Goal: Transaction & Acquisition: Purchase product/service

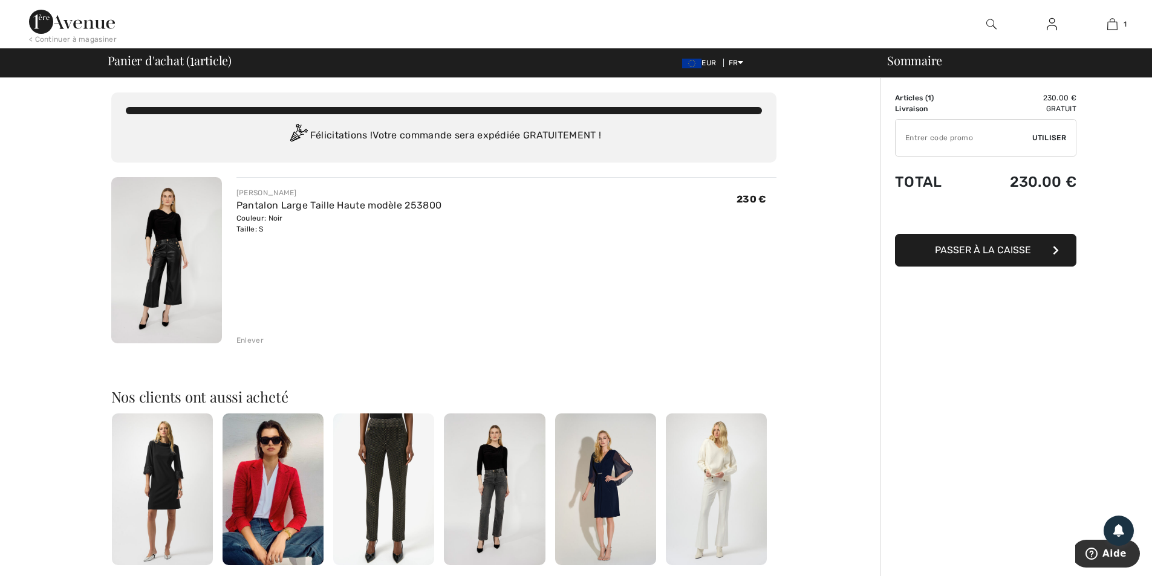
click at [160, 238] on img at bounding box center [166, 260] width 111 height 166
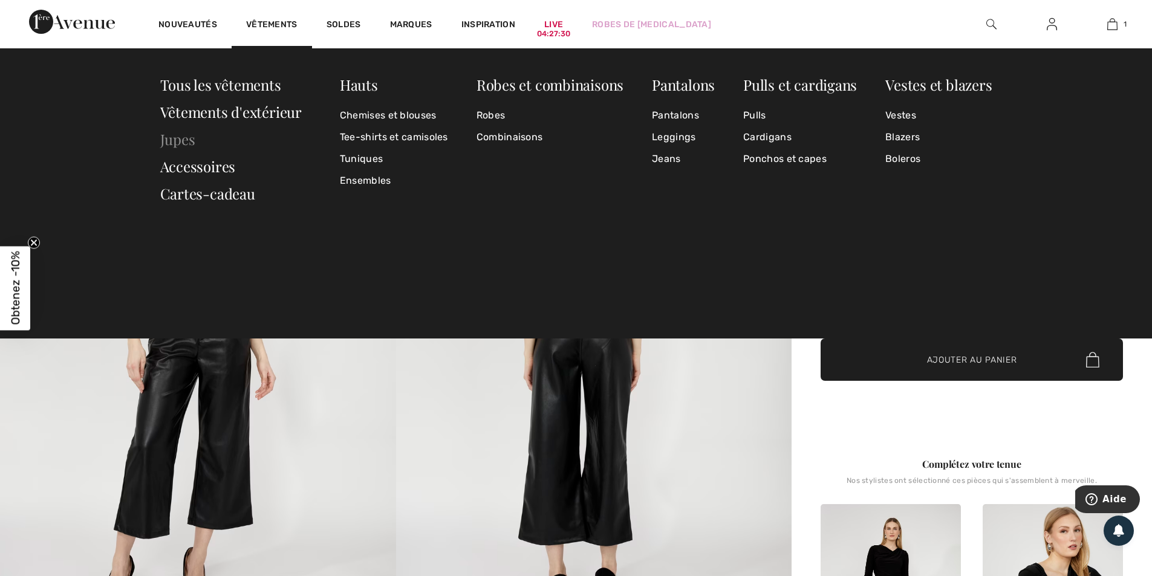
click at [178, 145] on link "Jupes" at bounding box center [177, 138] width 35 height 19
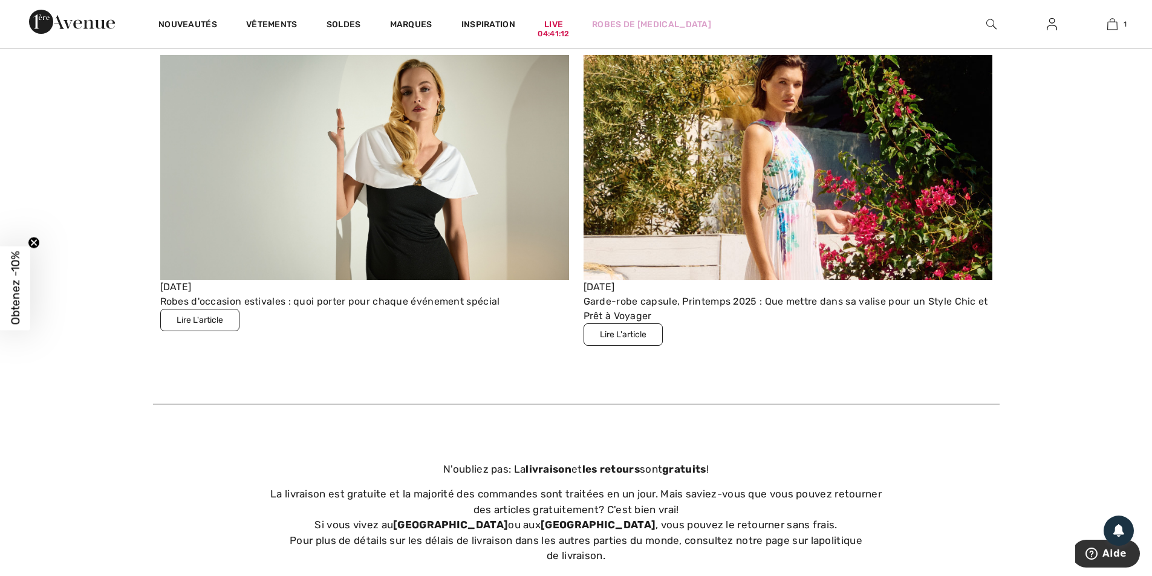
scroll to position [4232, 0]
click at [625, 330] on button "Lire L'article" at bounding box center [623, 335] width 79 height 22
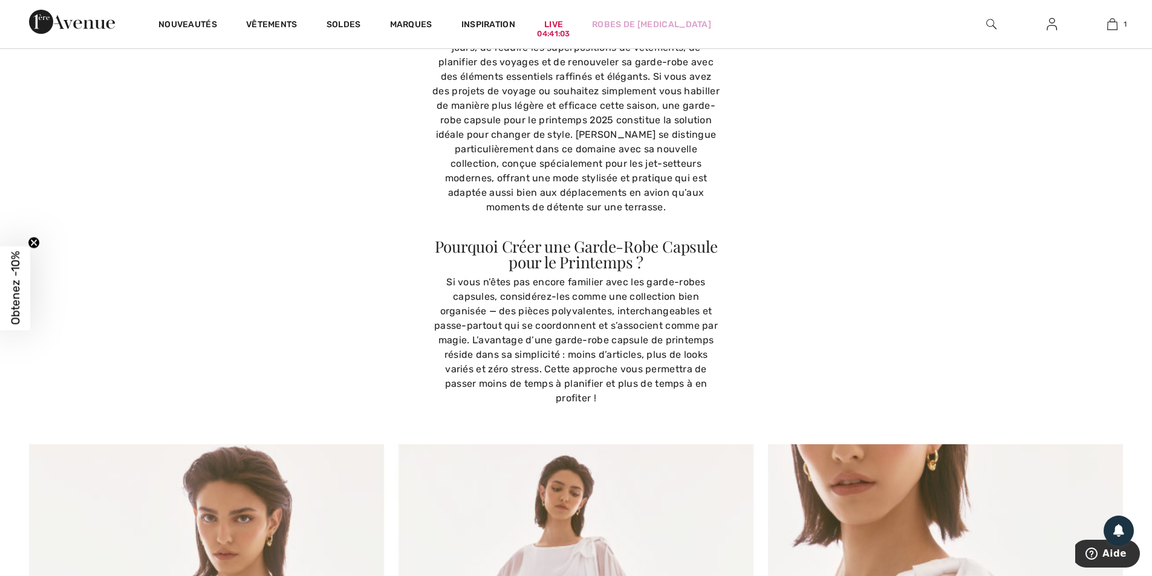
scroll to position [302, 0]
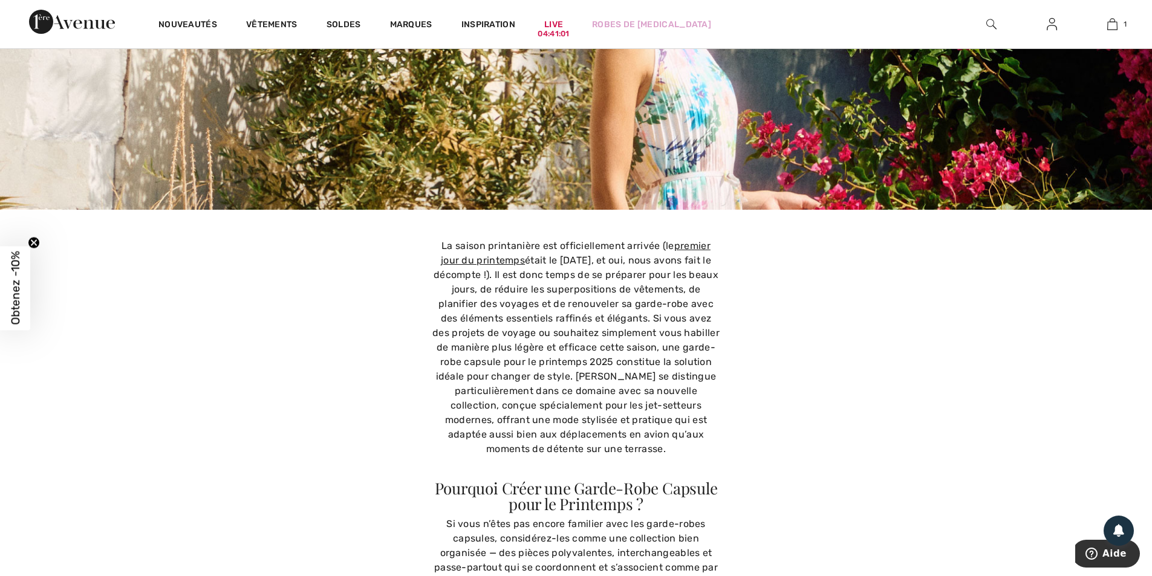
click at [8, 278] on span "Obtenez -10%" at bounding box center [15, 289] width 14 height 74
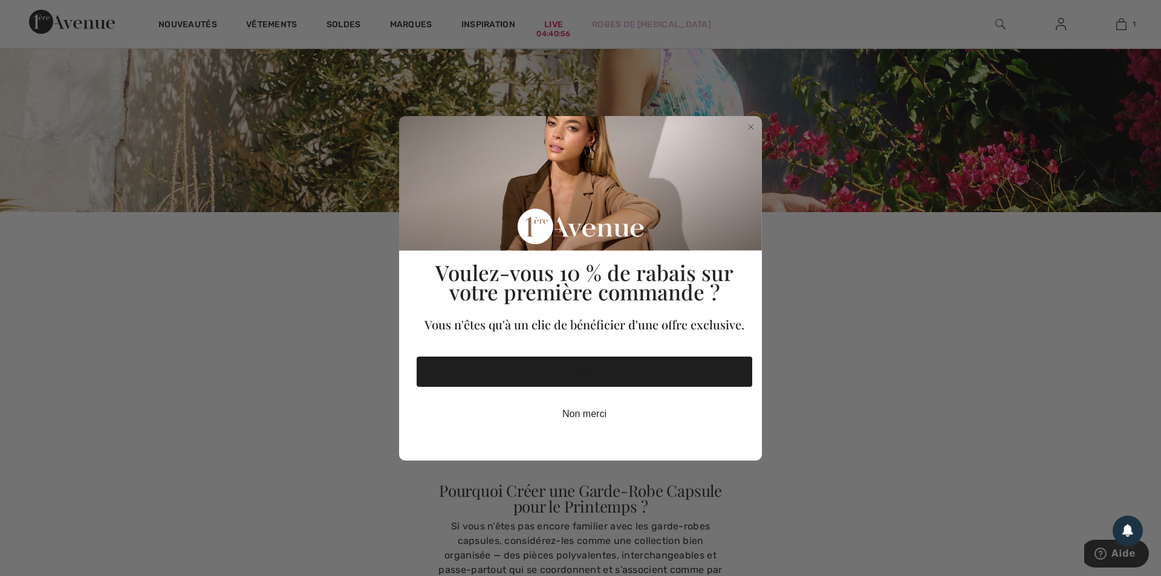
click at [566, 379] on button "OUI" at bounding box center [585, 372] width 336 height 30
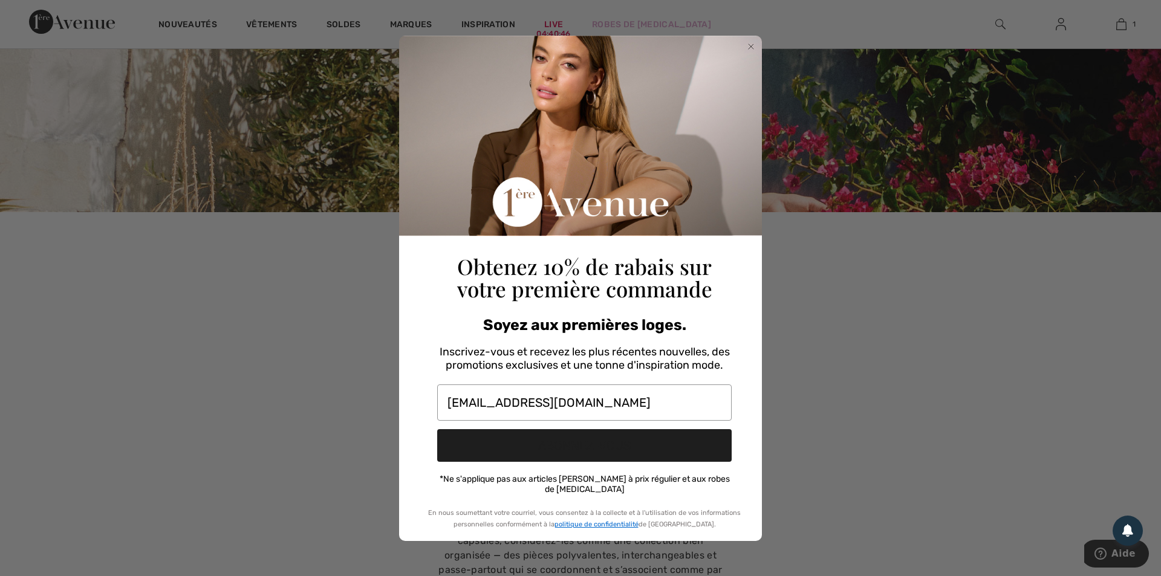
type input "d.rhyner@bluewin.ch"
click input "Submit" at bounding box center [0, 0] width 0 height 0
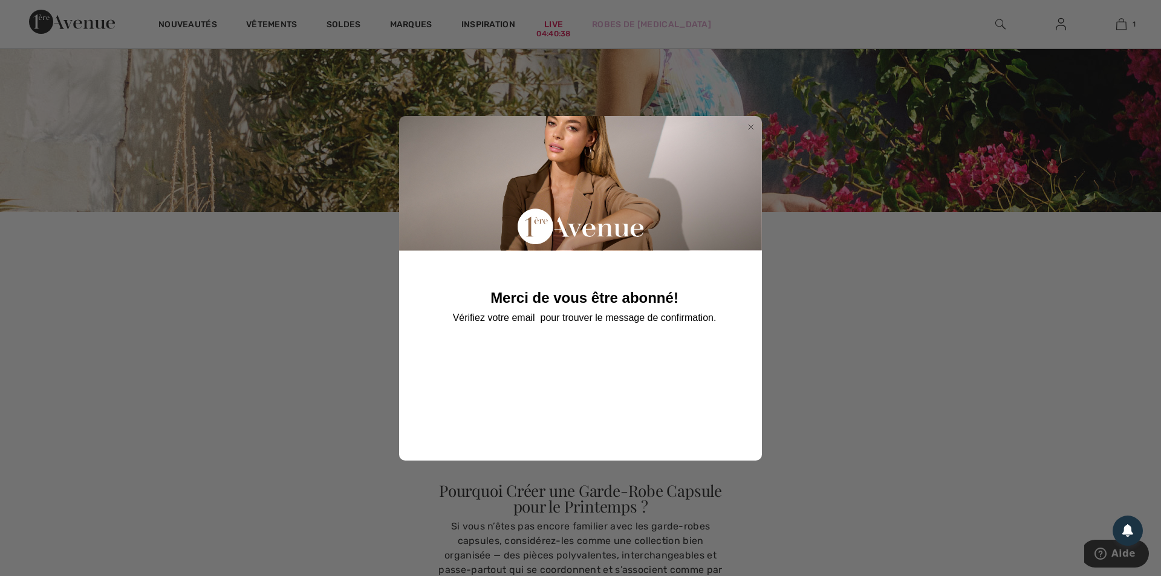
click at [753, 125] on icon "Close dialog" at bounding box center [751, 127] width 5 height 5
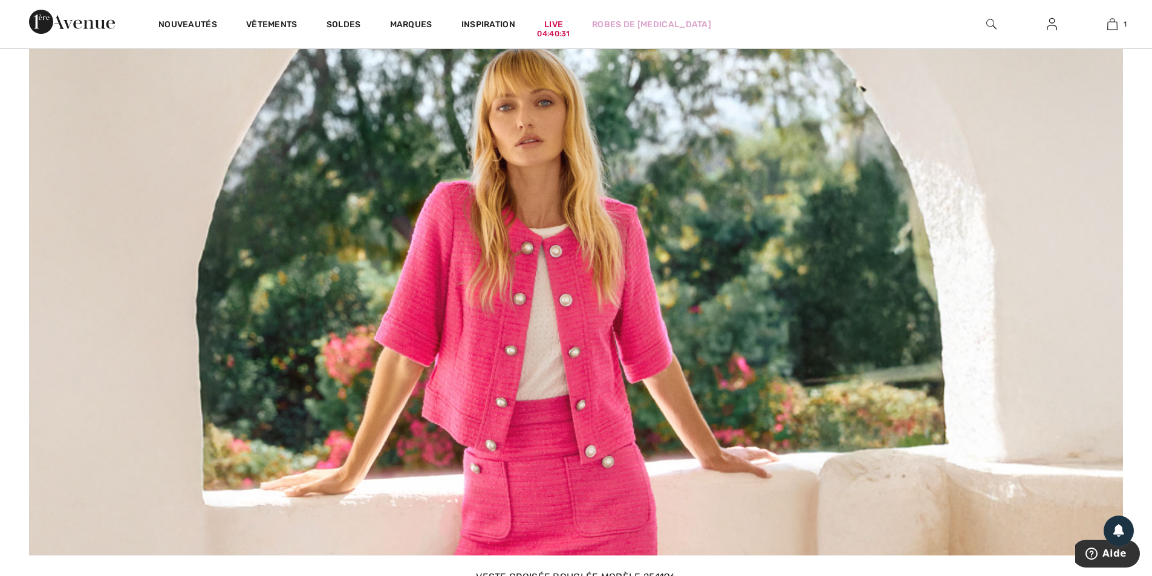
scroll to position [2419, 0]
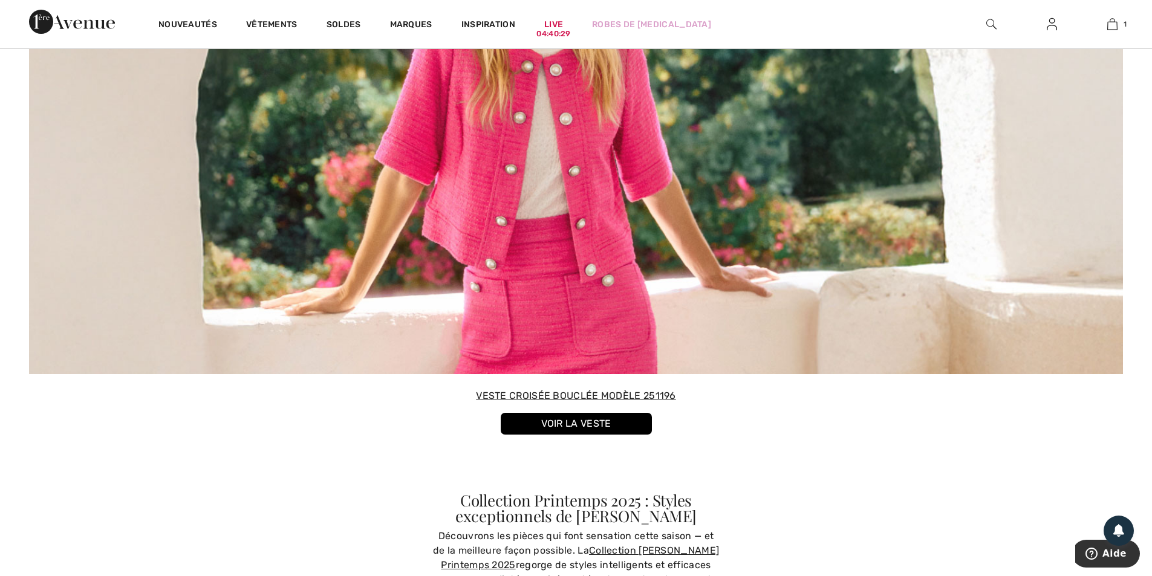
click at [597, 423] on link "VOIR LA VESTE" at bounding box center [576, 424] width 151 height 22
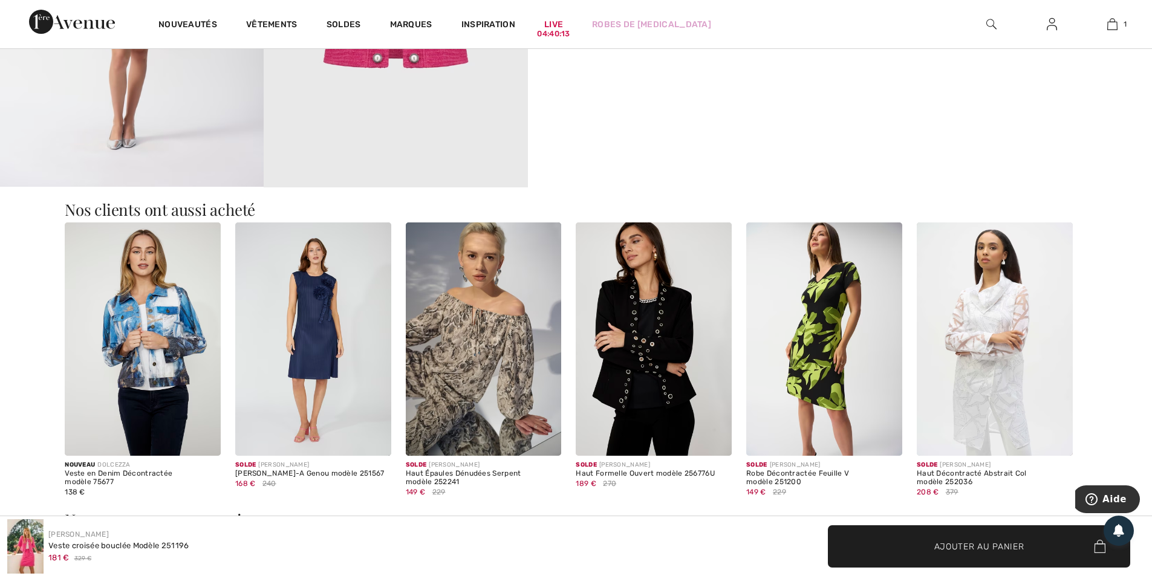
scroll to position [1572, 0]
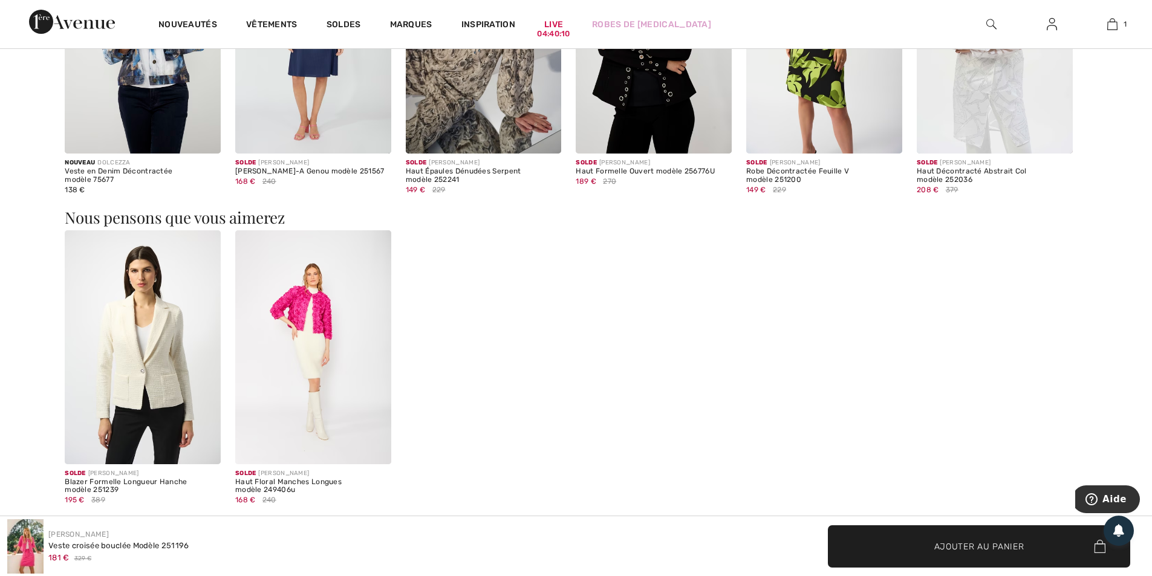
click at [287, 358] on img at bounding box center [313, 347] width 156 height 234
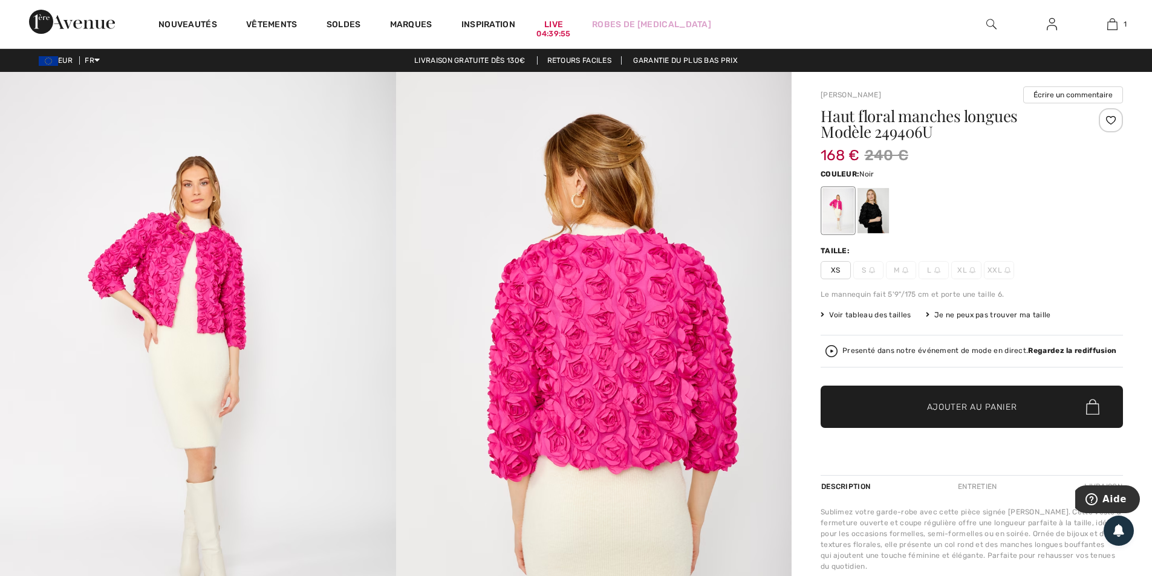
click at [872, 204] on div at bounding box center [872, 210] width 31 height 45
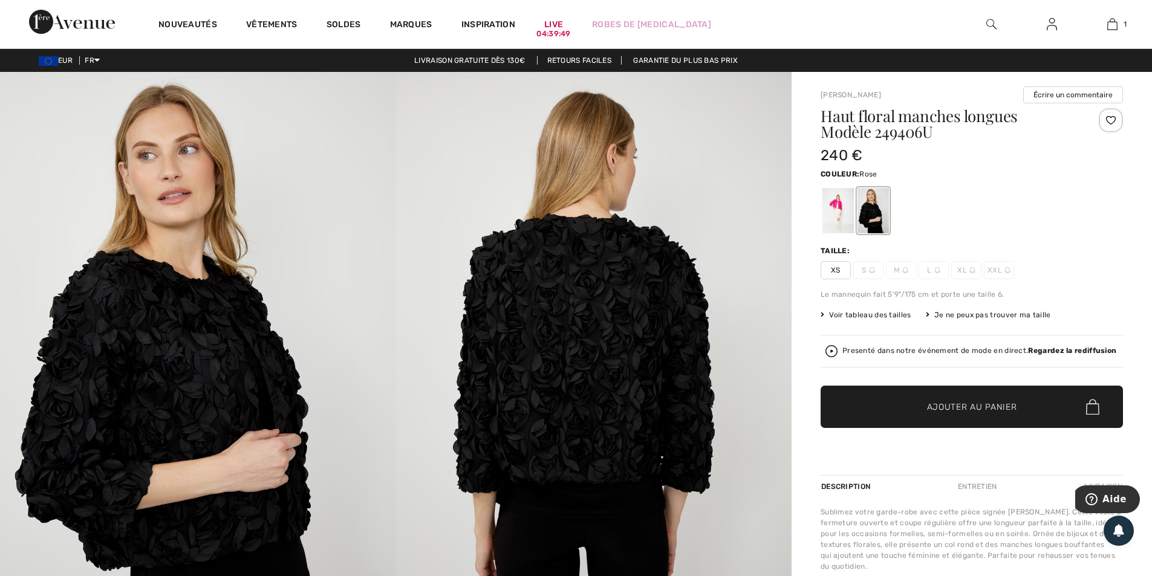
click at [835, 207] on div at bounding box center [837, 210] width 31 height 45
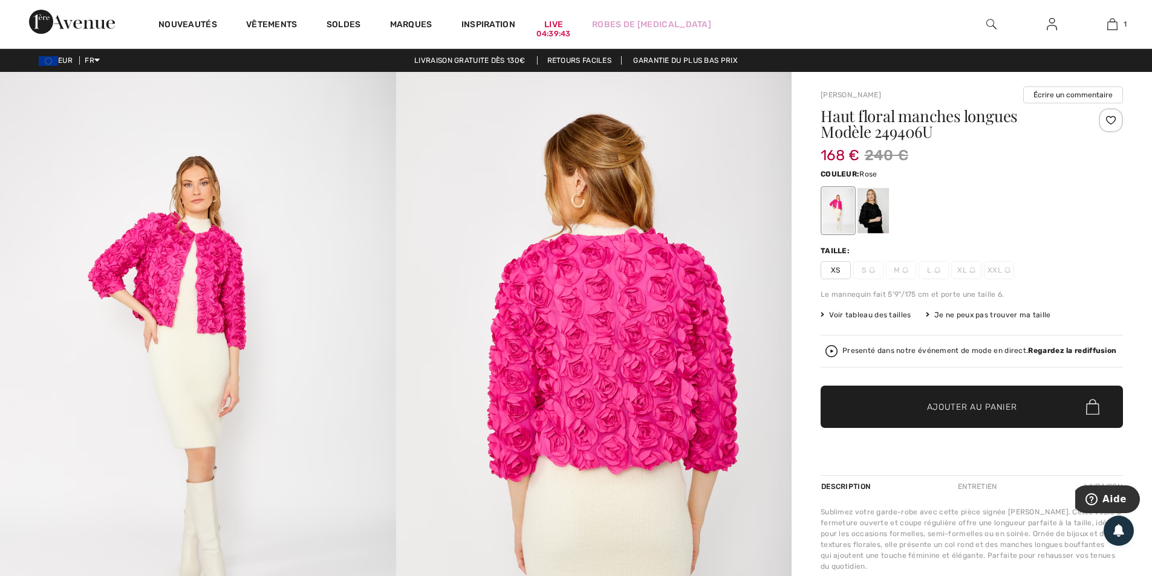
click at [960, 408] on span "Ajouter au panier" at bounding box center [972, 407] width 90 height 13
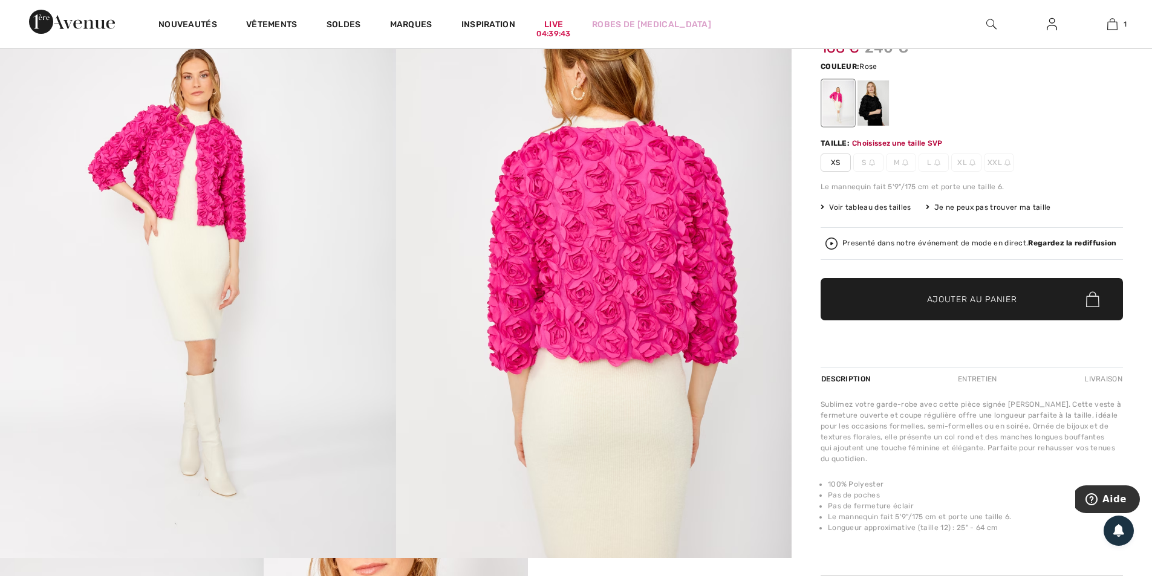
scroll to position [149, 0]
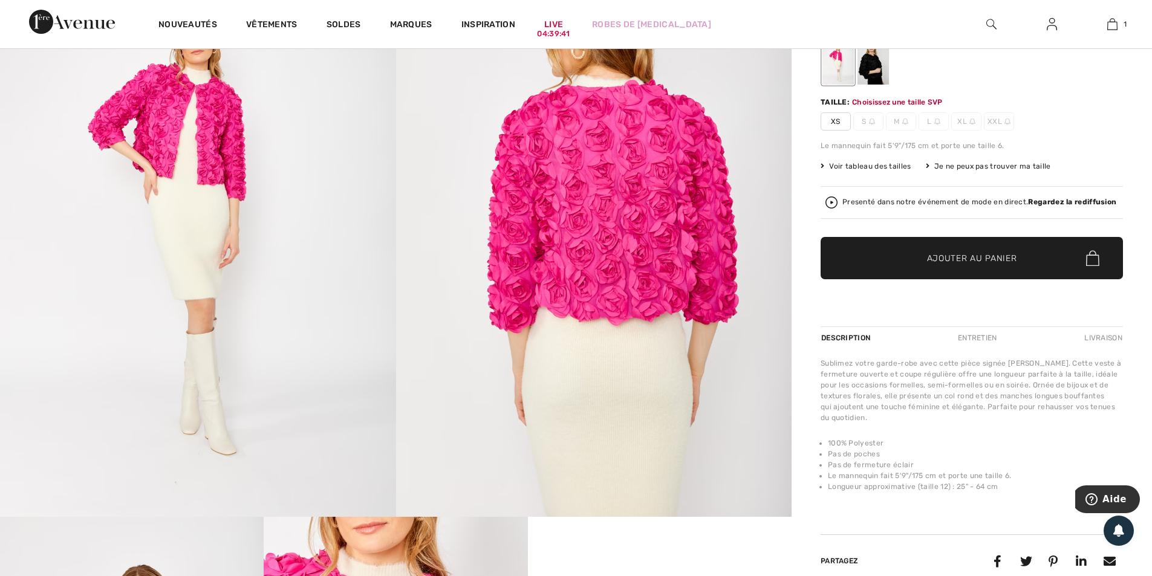
click at [958, 262] on span "Ajouter au panier" at bounding box center [972, 258] width 90 height 13
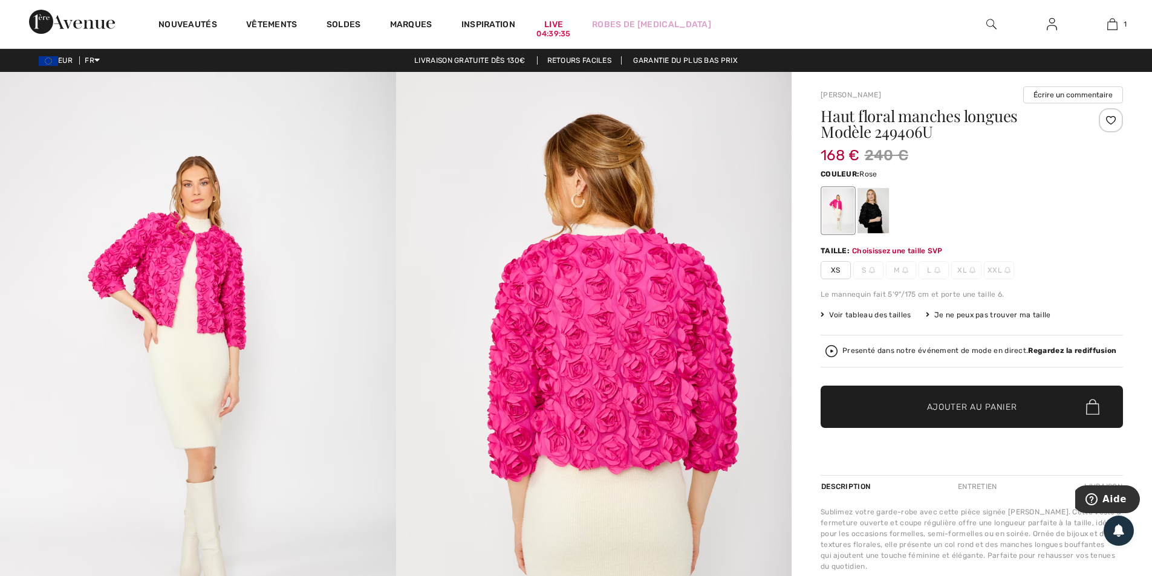
click at [841, 268] on span "XS" at bounding box center [836, 270] width 30 height 18
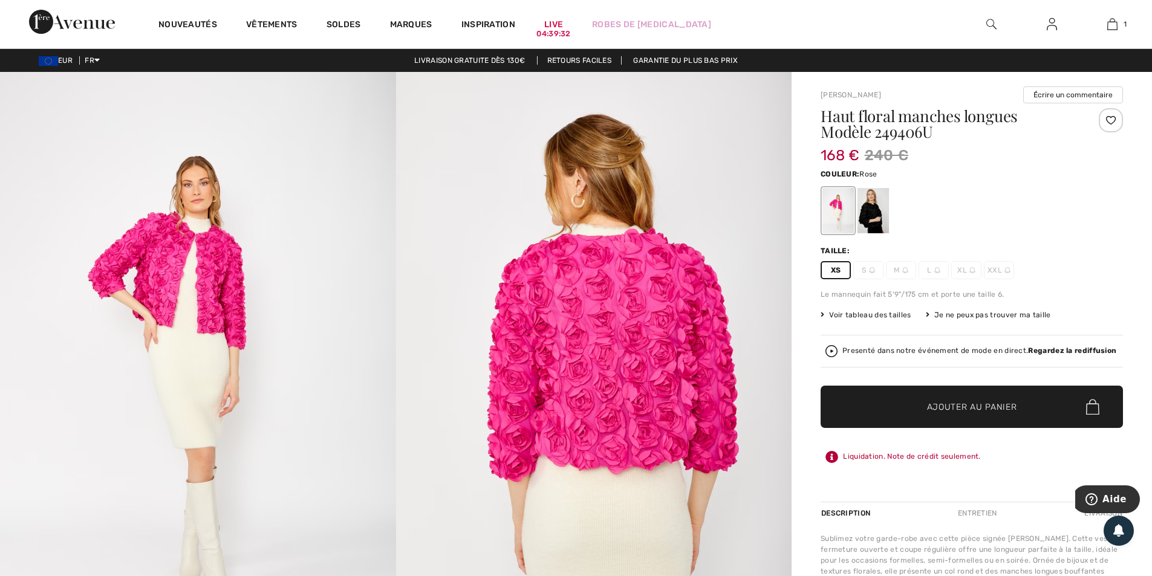
click at [929, 406] on span "Ajouter au panier" at bounding box center [972, 407] width 90 height 13
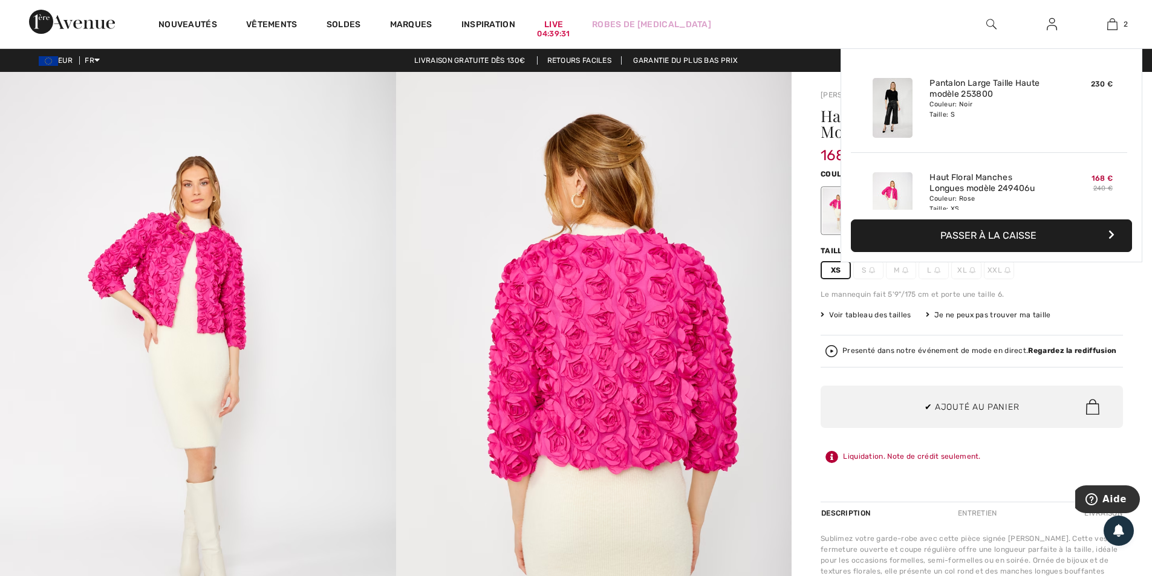
scroll to position [37, 0]
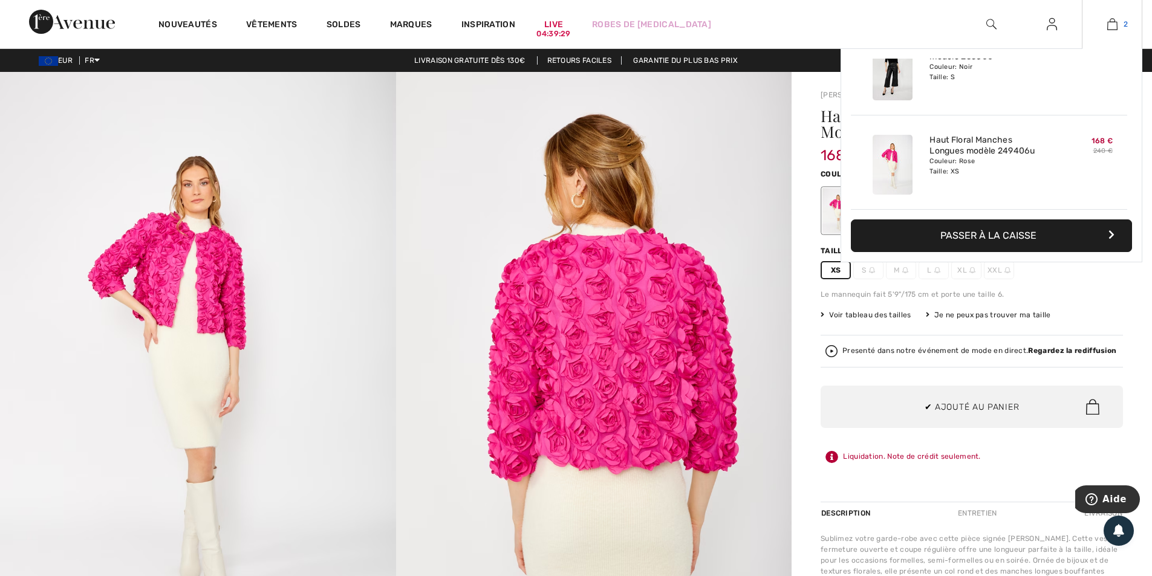
click at [1116, 25] on img at bounding box center [1112, 24] width 10 height 15
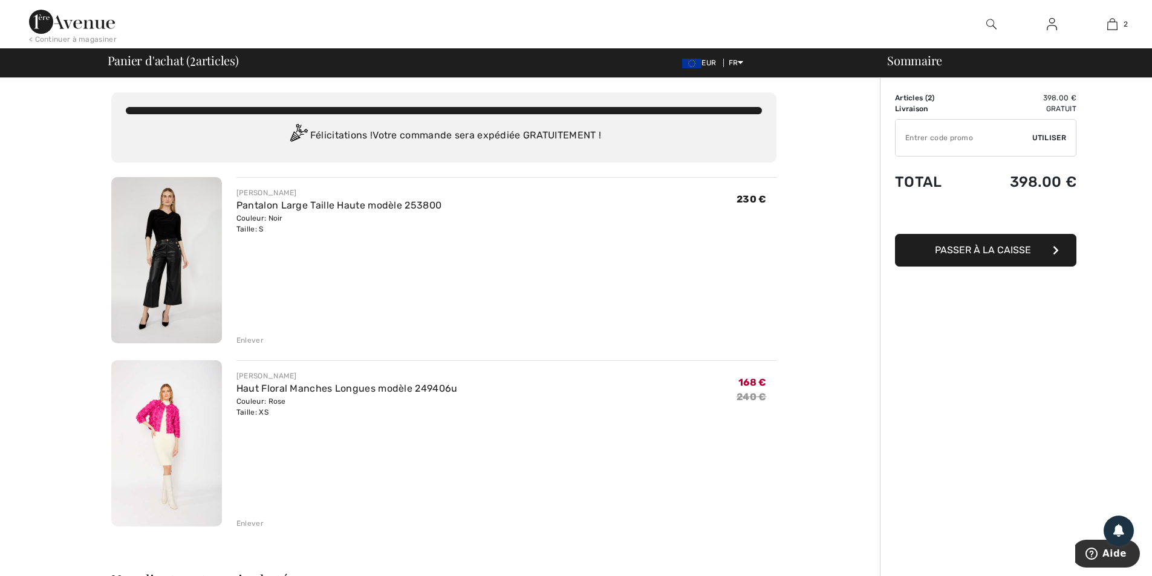
click at [931, 137] on input "TEXT" at bounding box center [964, 138] width 137 height 36
type input "FLASH15"
click at [983, 246] on span "Passer à la caisse" at bounding box center [983, 249] width 96 height 11
click at [1056, 135] on span "Utiliser" at bounding box center [1049, 137] width 34 height 11
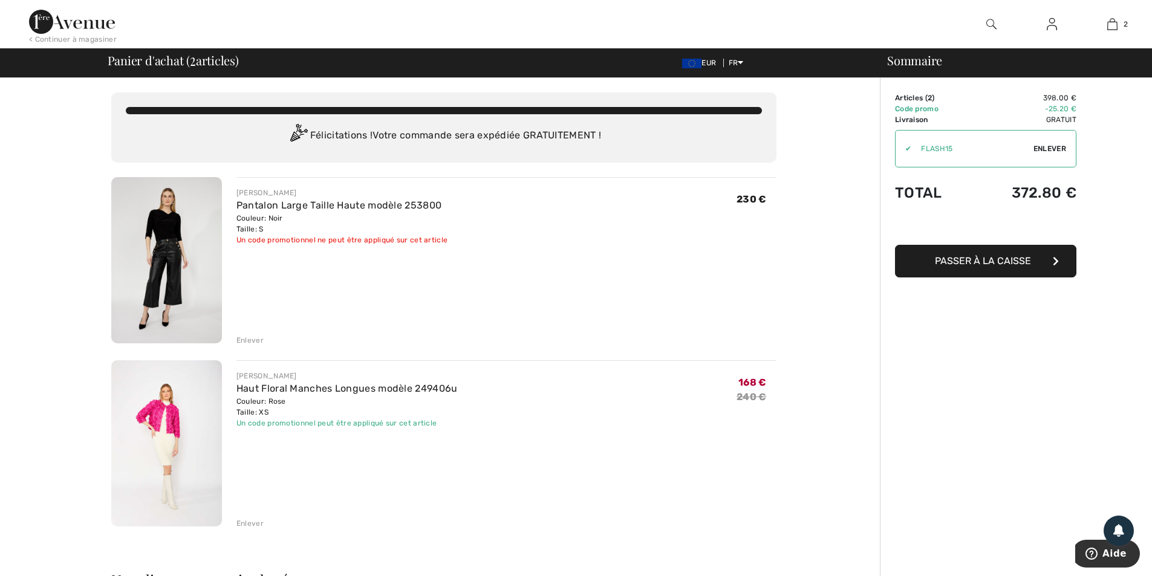
scroll to position [181, 0]
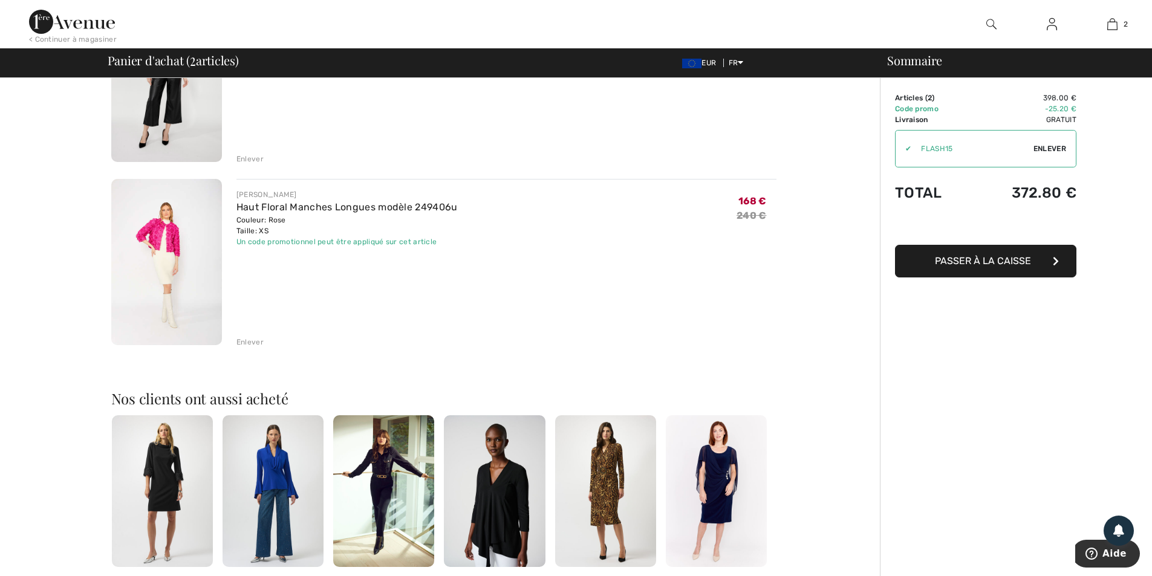
click at [1025, 256] on span "Passer à la caisse" at bounding box center [983, 260] width 96 height 11
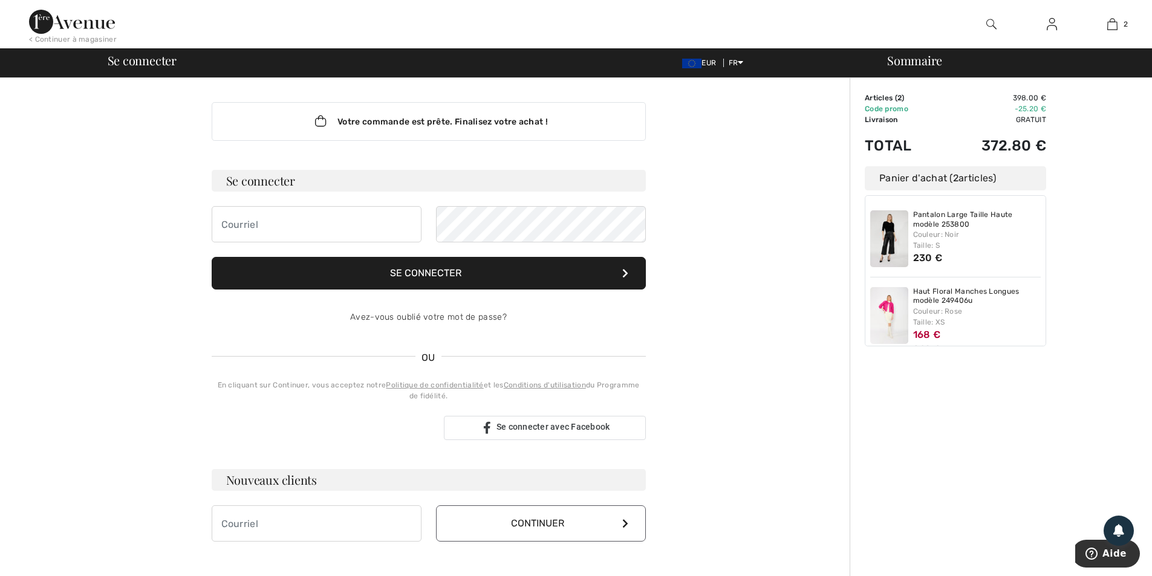
scroll to position [121, 0]
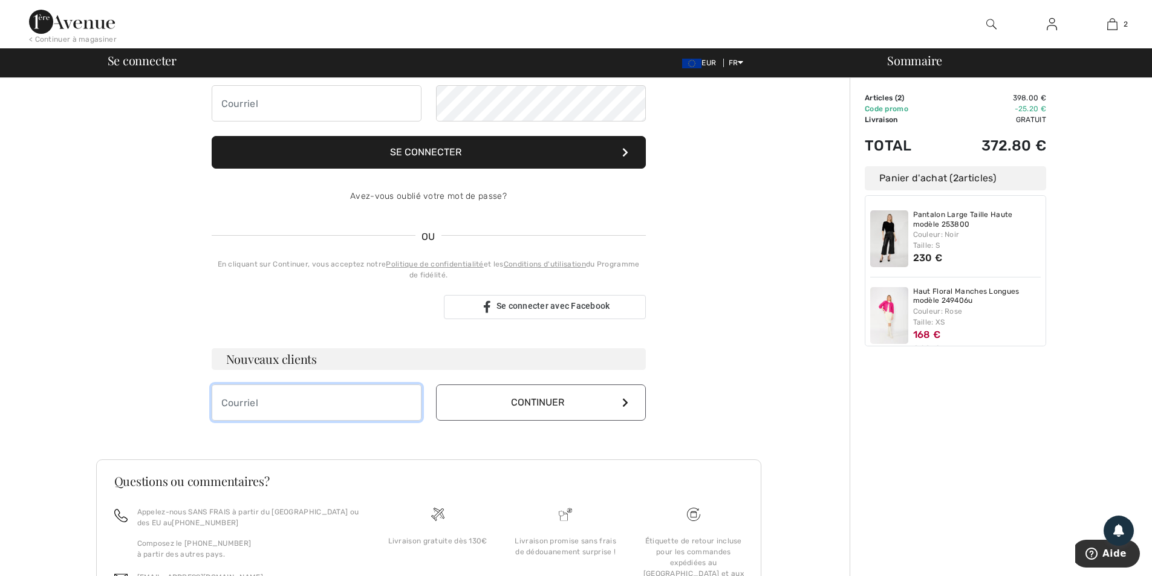
click at [306, 415] on input "email" at bounding box center [317, 403] width 210 height 36
type input "[PERSON_NAME][EMAIL_ADDRESS][DOMAIN_NAME]"
click at [561, 392] on button "Continuer" at bounding box center [541, 403] width 210 height 36
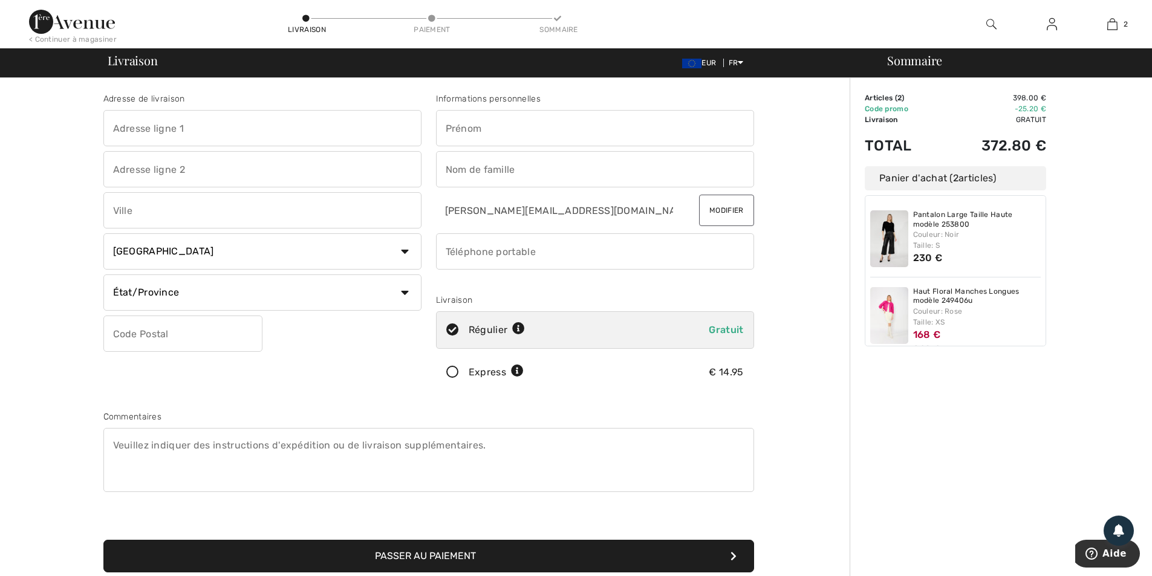
click at [405, 253] on select "Pays [GEOGRAPHIC_DATA] [GEOGRAPHIC_DATA] [GEOGRAPHIC_DATA] [GEOGRAPHIC_DATA] [G…" at bounding box center [262, 251] width 318 height 36
select select "CH"
click at [103, 233] on select "Pays Canada États-Unis Afghanistan Afrique du Sud Aland Albanie Algérie Allemag…" at bounding box center [262, 251] width 318 height 36
click at [228, 124] on input "text" at bounding box center [262, 128] width 318 height 36
click at [501, 130] on input "text" at bounding box center [595, 128] width 318 height 36
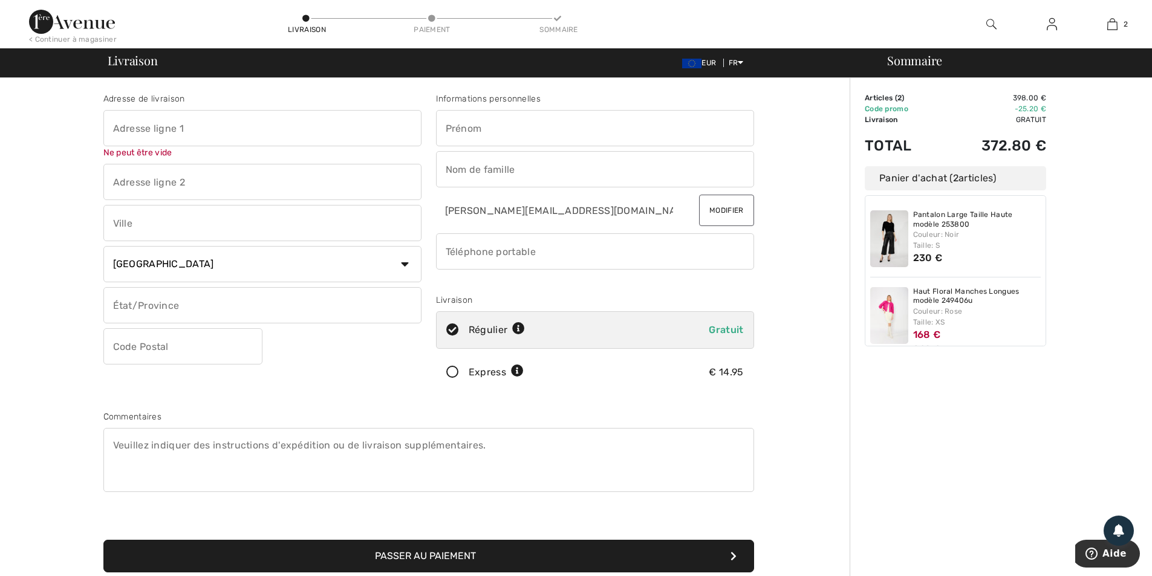
type input "Dominique"
click at [550, 170] on input "text" at bounding box center [595, 169] width 318 height 36
type input "Rhyner"
click at [200, 125] on input "text" at bounding box center [262, 128] width 318 height 36
type input "Route de la Fortune 16"
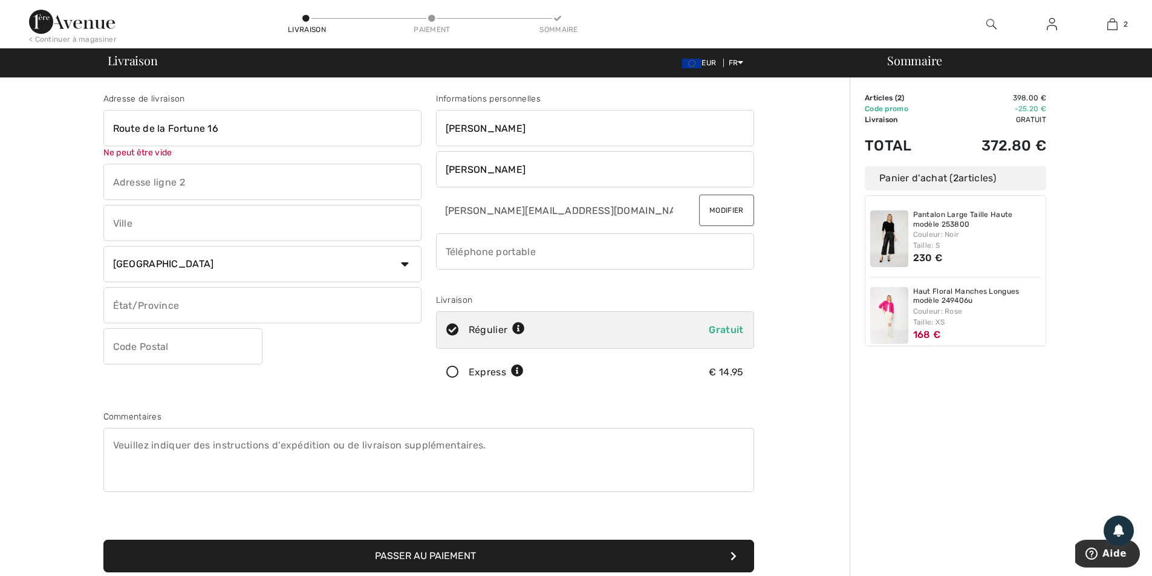
click at [179, 211] on input "text" at bounding box center [262, 223] width 318 height 36
type input "Donneloye"
click at [151, 333] on input "text" at bounding box center [182, 334] width 159 height 36
type input "1407"
click at [206, 304] on input "text" at bounding box center [262, 293] width 318 height 36
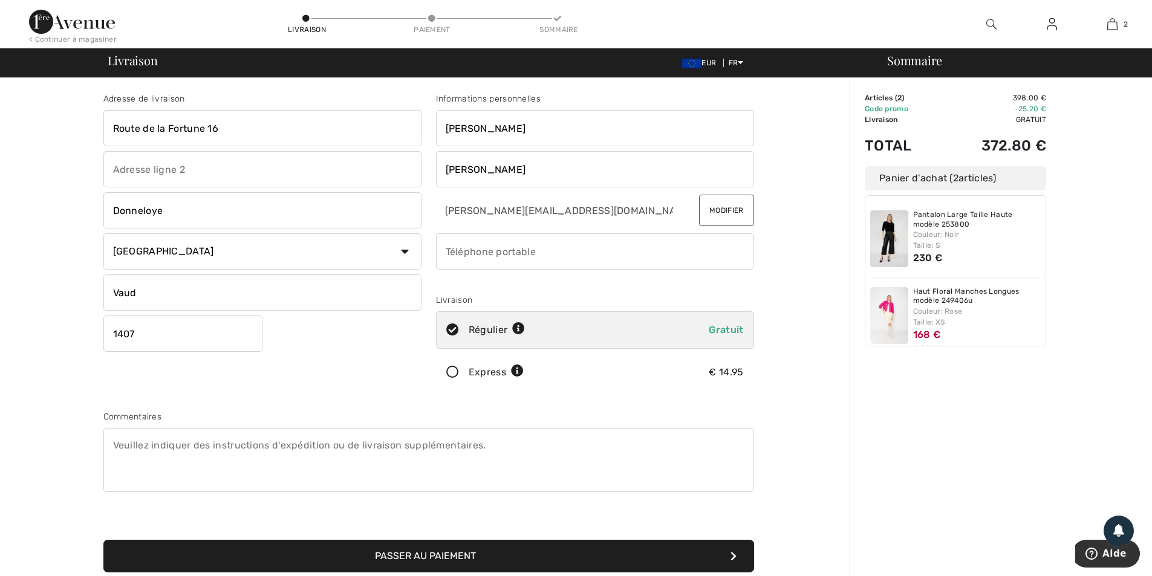
type input "Vaud"
click at [348, 362] on div "Adresse de livraison Route de la Fortune 16 Donneloye Pays Canada États-Unis Af…" at bounding box center [262, 245] width 333 height 304
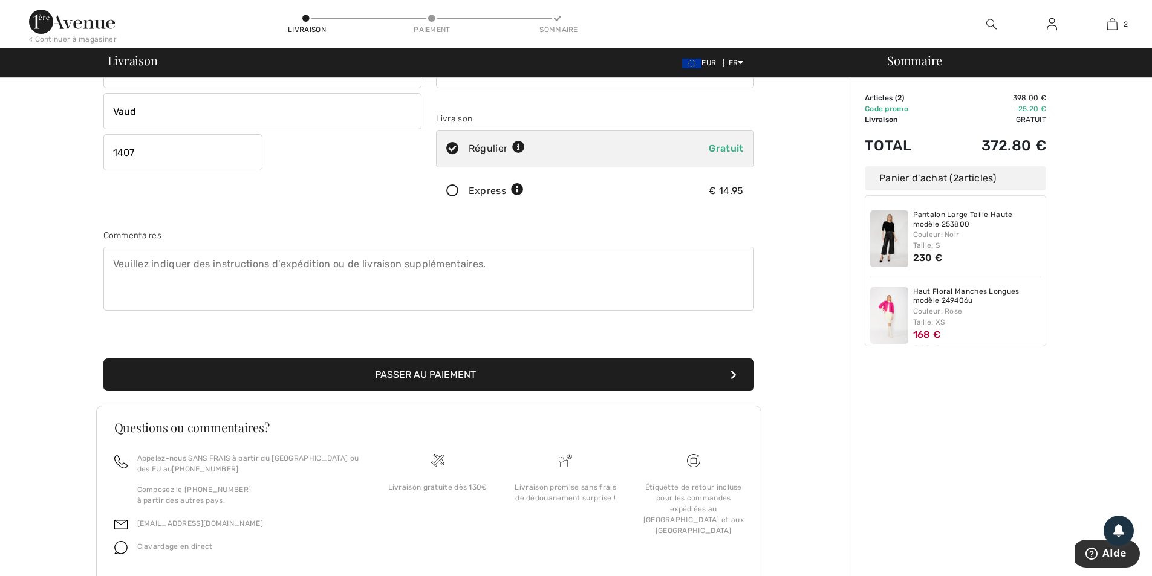
click at [424, 374] on button "Passer au paiement" at bounding box center [428, 375] width 651 height 33
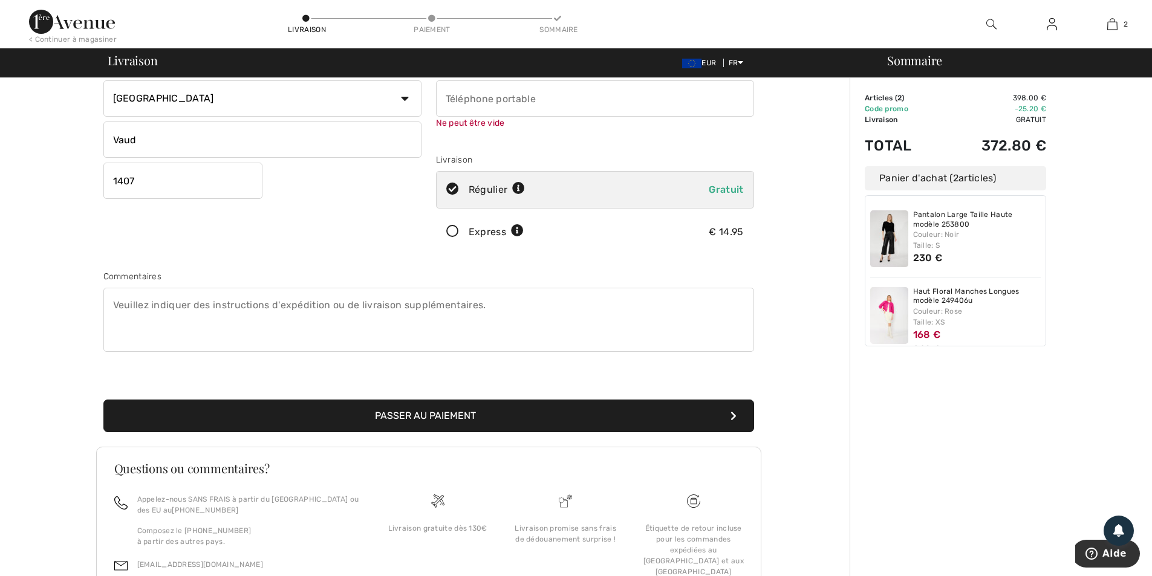
scroll to position [137, 0]
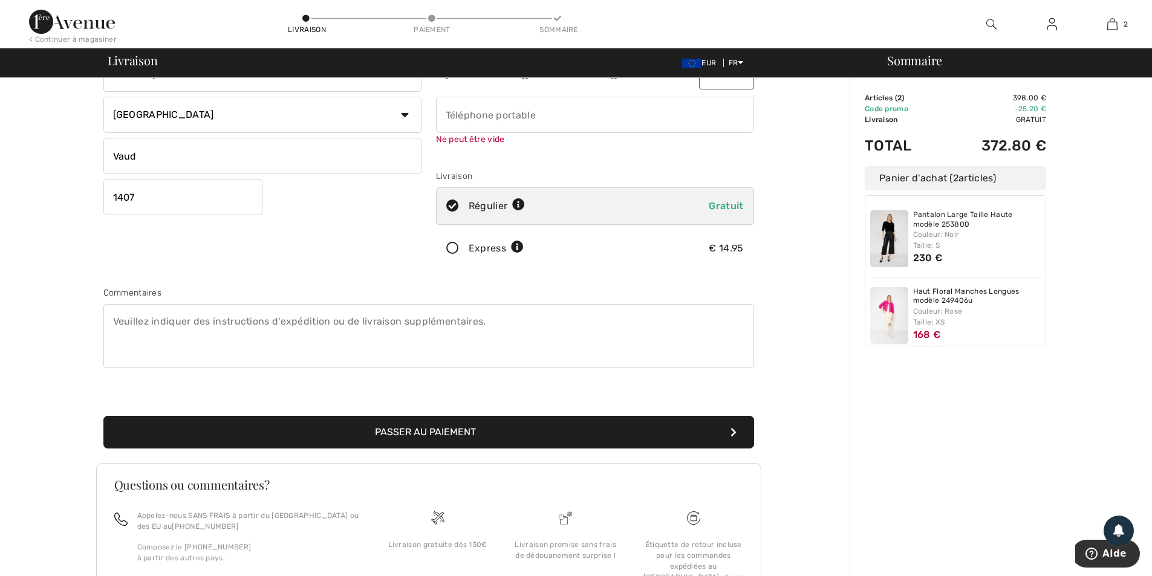
click at [481, 112] on input "phone" at bounding box center [595, 115] width 318 height 36
type input "41787545367"
click at [411, 426] on button "Passer au paiement" at bounding box center [428, 432] width 651 height 33
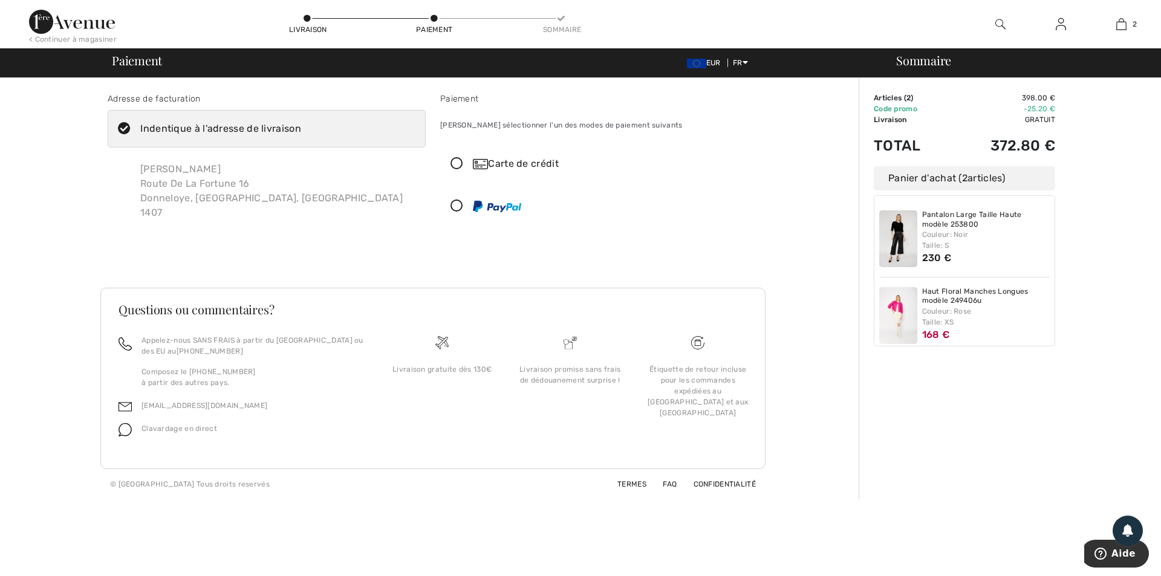
click at [454, 163] on icon at bounding box center [457, 164] width 32 height 13
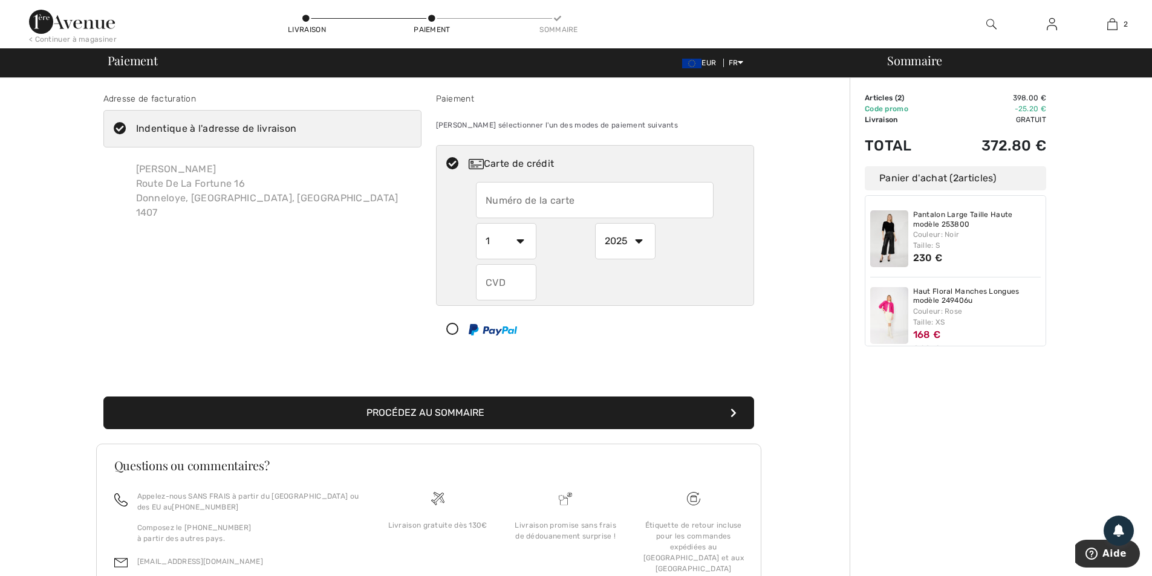
click at [514, 193] on input "text" at bounding box center [595, 200] width 238 height 36
type input "5487190092385483"
click at [635, 240] on select "2025 2026 2027 2028 2029 2030 2031 2032 2033 2034 2035" at bounding box center [625, 241] width 60 height 36
select select "2028"
click at [595, 223] on select "2025 2026 2027 2028 2029 2030 2031 2032 2033 2034 2035" at bounding box center [625, 241] width 60 height 36
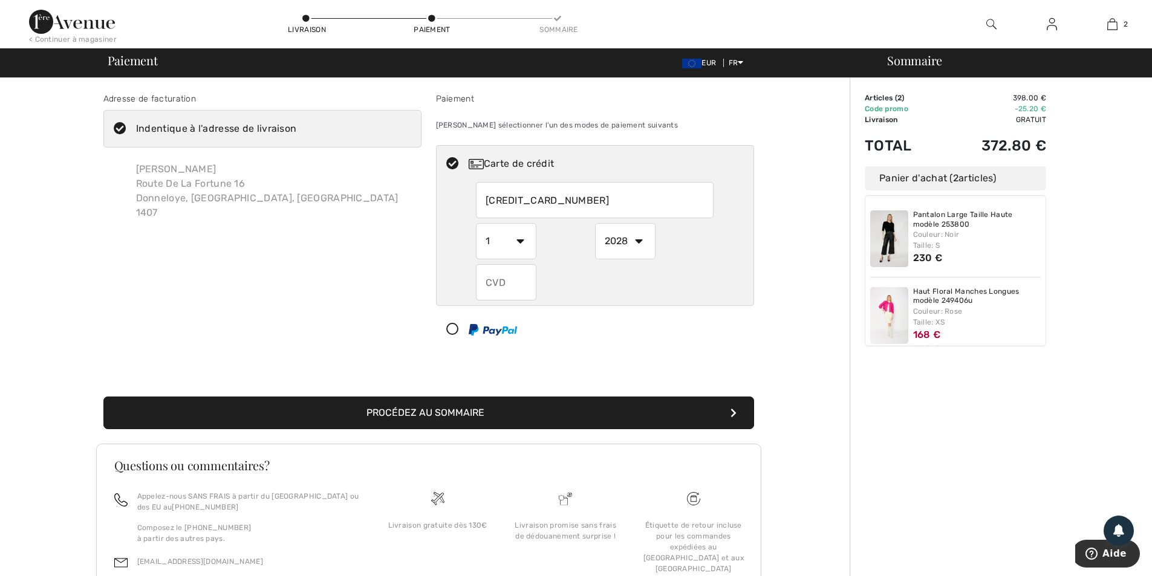
click at [524, 289] on input "text" at bounding box center [506, 282] width 60 height 36
type input "395"
click at [474, 408] on button "Procédez au sommaire" at bounding box center [428, 413] width 651 height 33
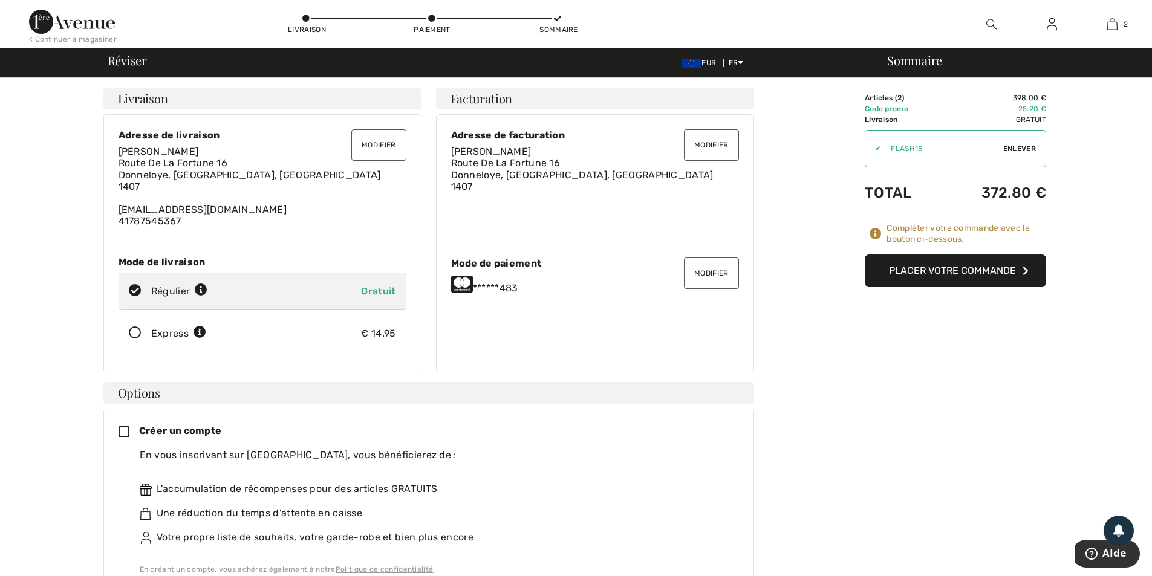
click at [984, 270] on button "Placer votre commande" at bounding box center [955, 271] width 181 height 33
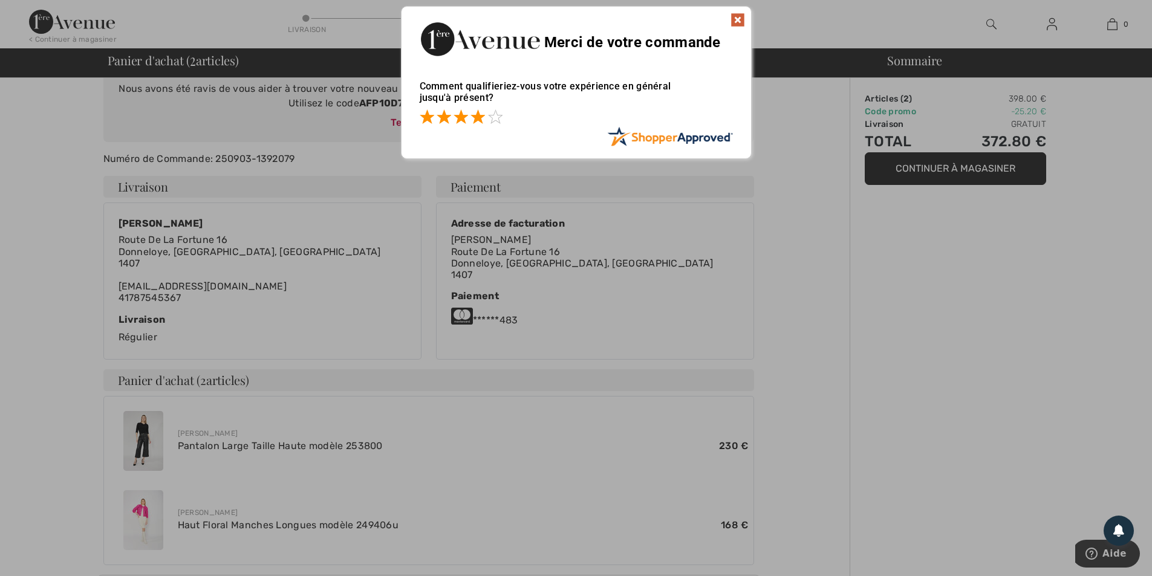
click at [474, 118] on span at bounding box center [477, 116] width 15 height 15
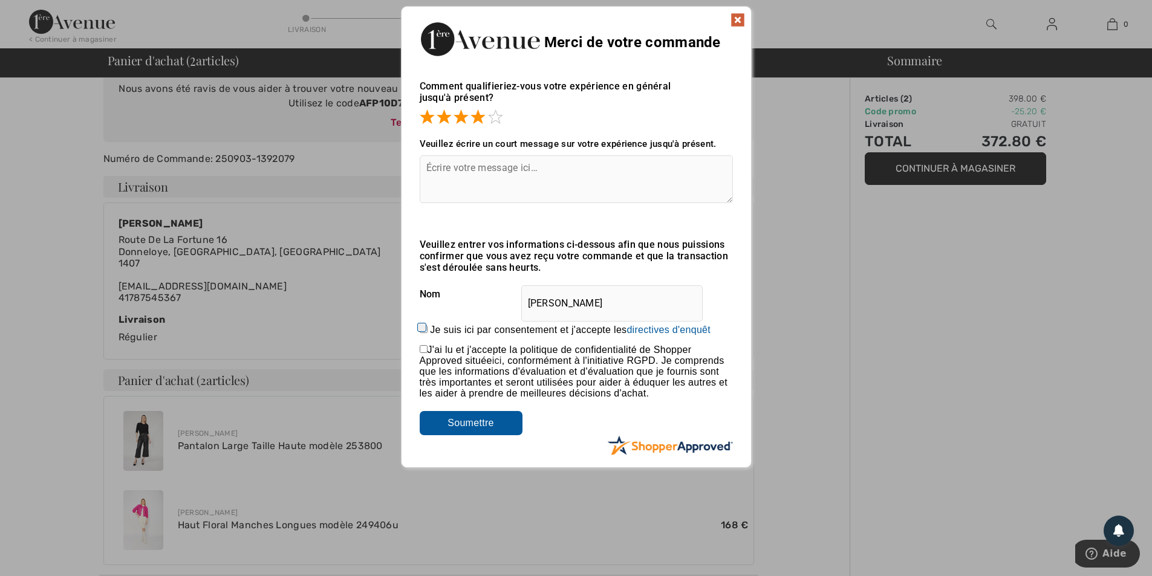
click at [428, 350] on span "J'ai lu et j'accepte la politique de confidentialité de Shopper Approved située…" at bounding box center [574, 372] width 308 height 54
click at [424, 347] on input "checkbox" at bounding box center [424, 349] width 8 height 8
checkbox input "true"
click at [422, 330] on input "Je suis ici par consentement et j'accepte les En soumettant une évaluation, vou…" at bounding box center [424, 329] width 8 height 8
checkbox input "true"
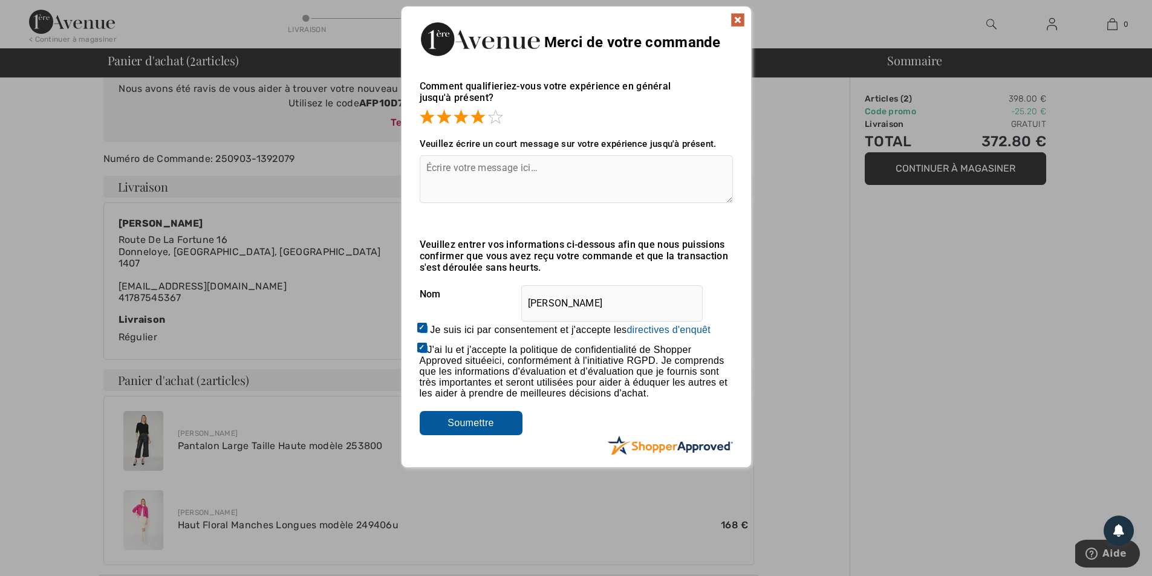
click at [466, 431] on input "Soumettre" at bounding box center [471, 423] width 103 height 24
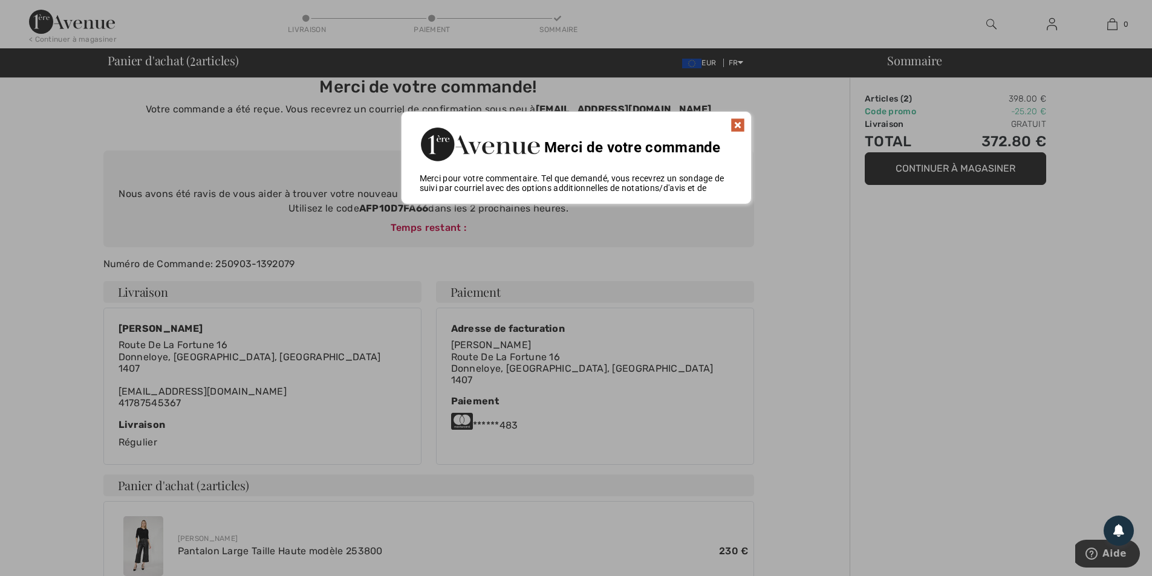
scroll to position [5, 0]
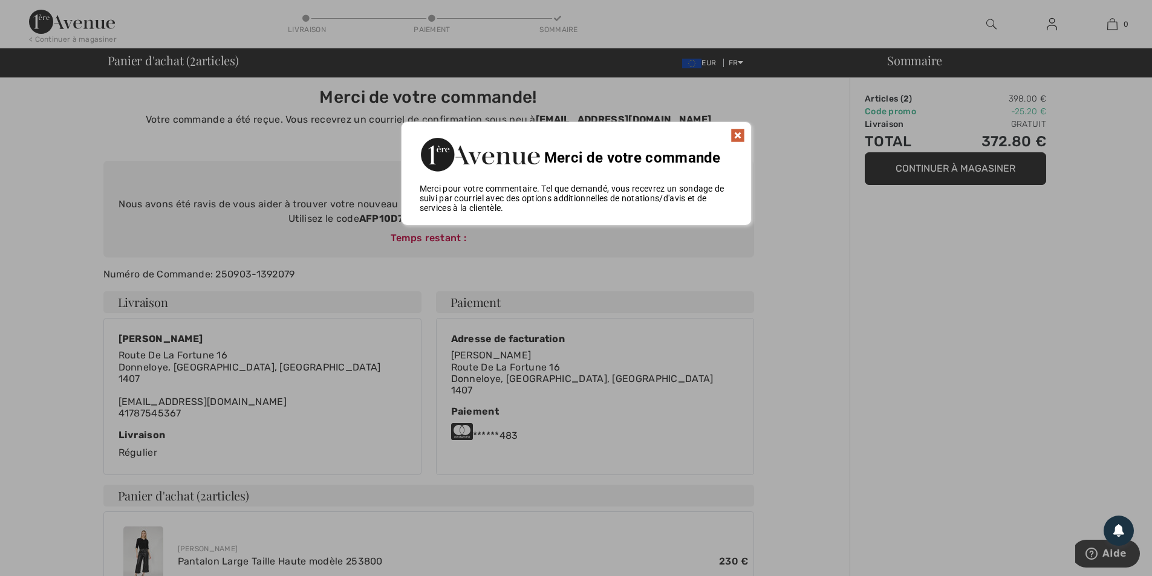
click at [738, 137] on img at bounding box center [737, 135] width 15 height 15
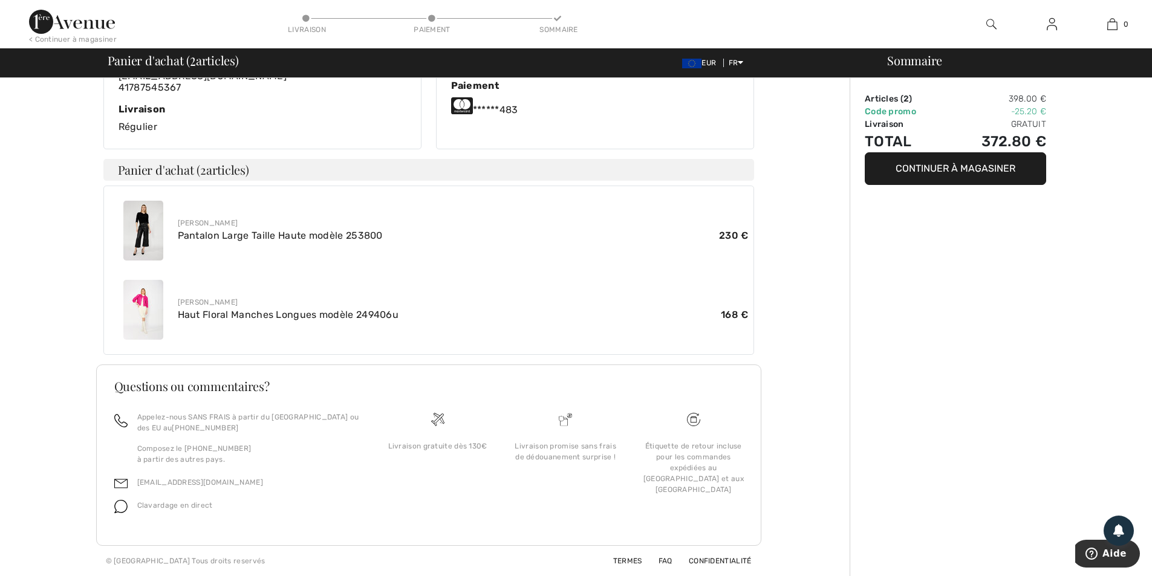
scroll to position [0, 0]
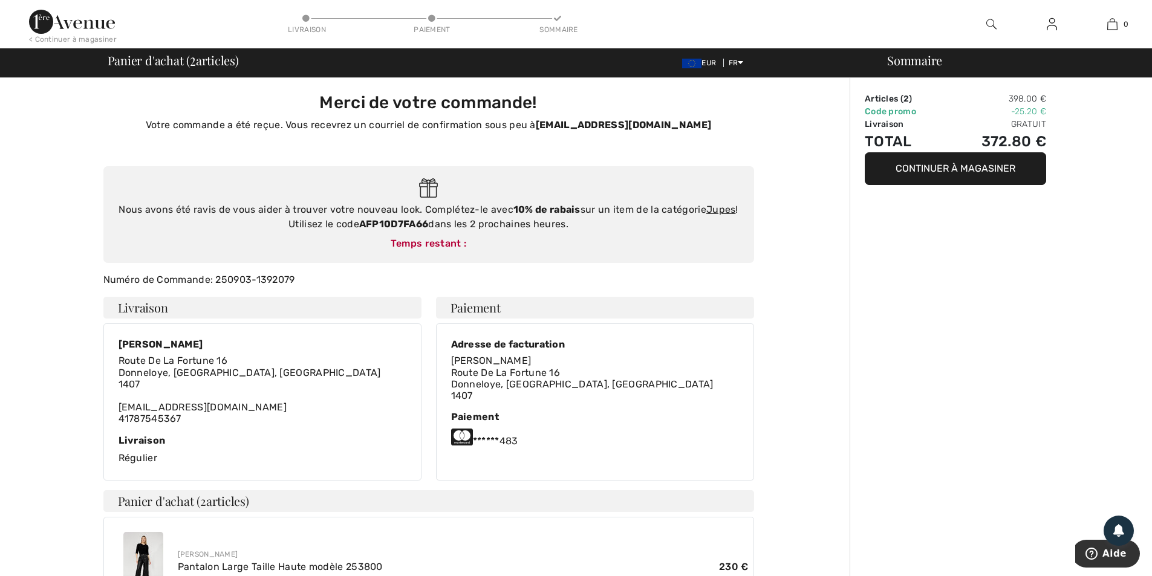
click at [997, 165] on button "Continuer à magasiner" at bounding box center [955, 168] width 181 height 33
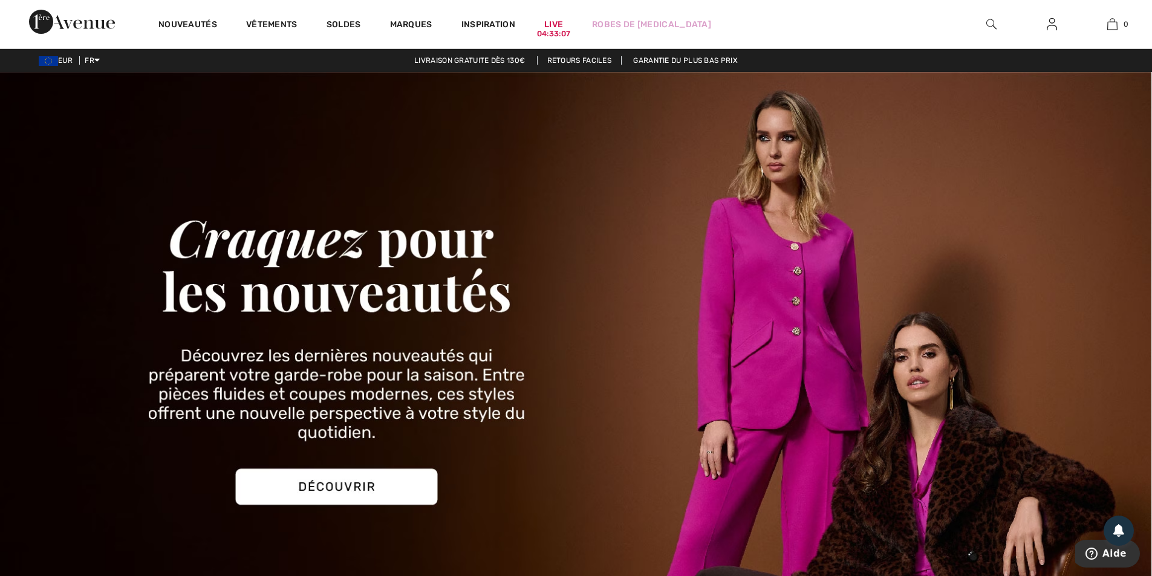
click at [588, 62] on link "Retours faciles" at bounding box center [579, 60] width 85 height 8
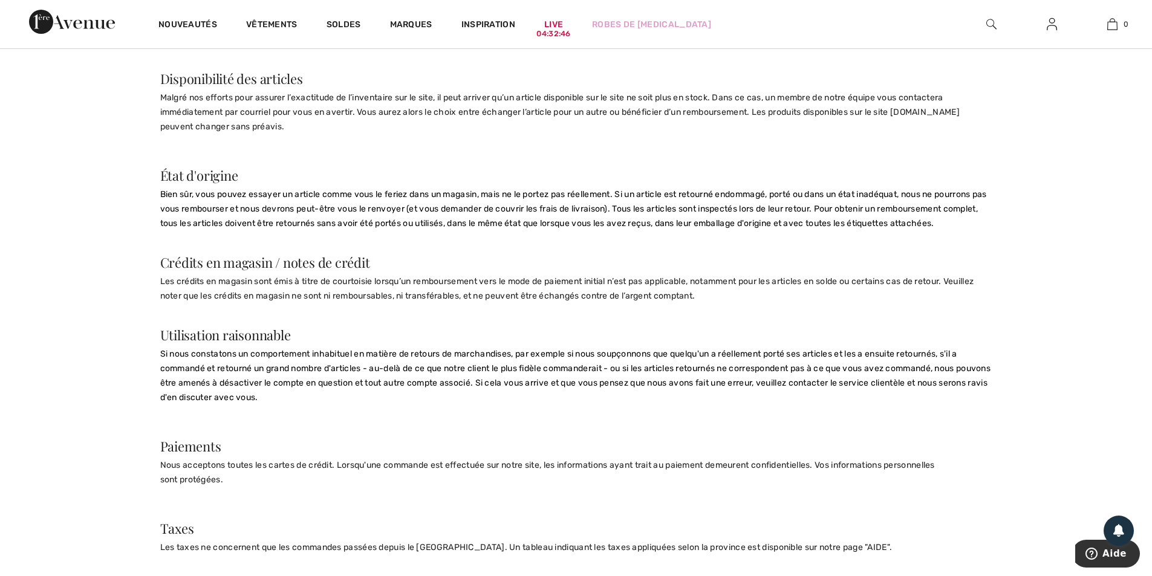
scroll to position [847, 0]
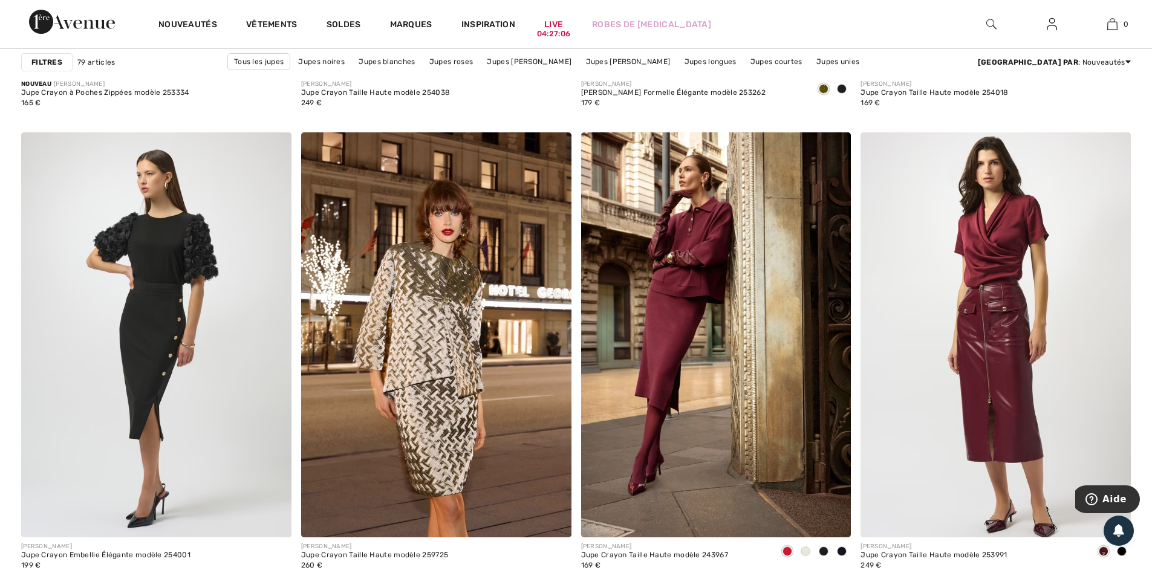
scroll to position [2600, 0]
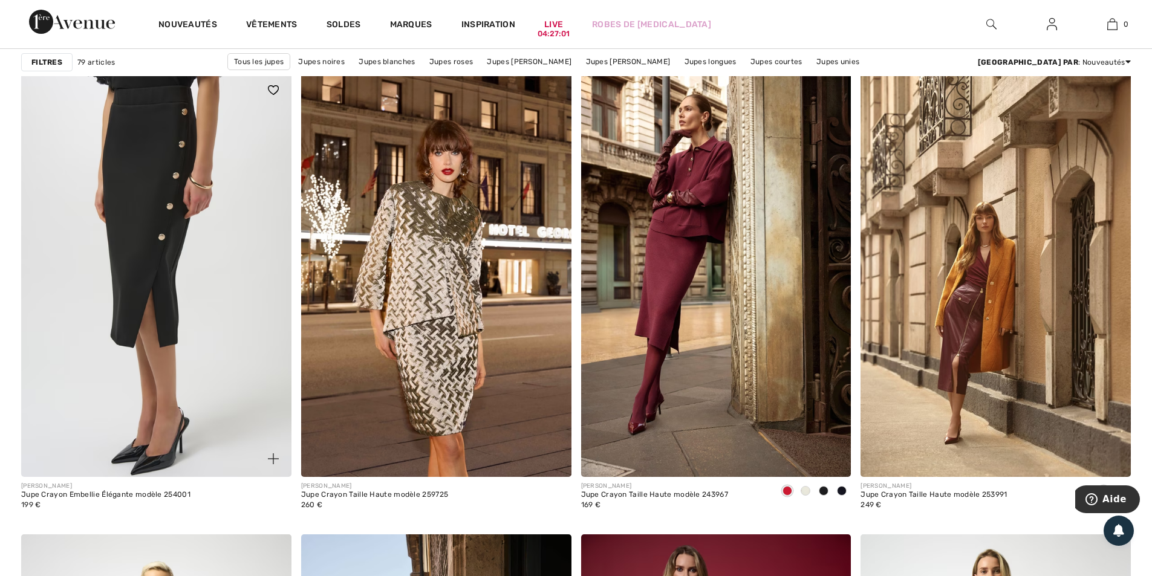
click at [183, 195] on img at bounding box center [156, 274] width 270 height 405
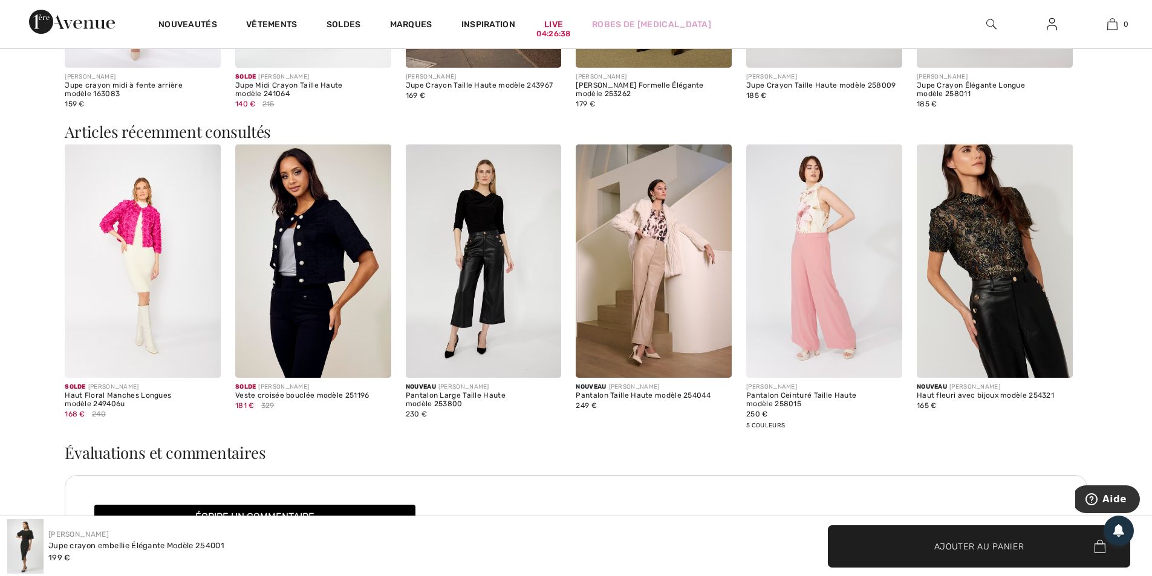
scroll to position [1209, 0]
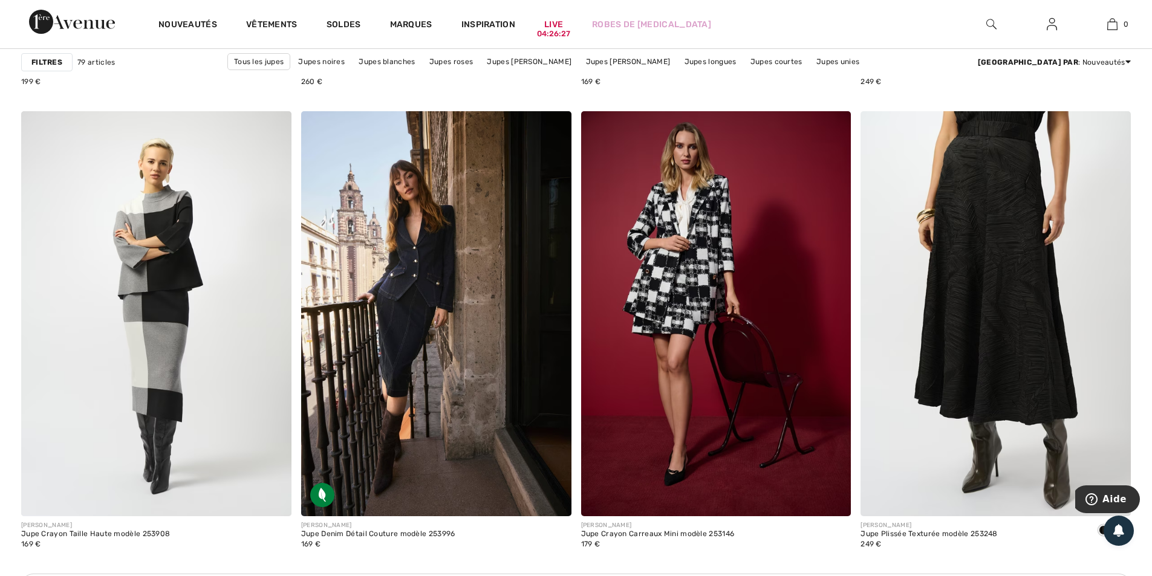
scroll to position [2721, 0]
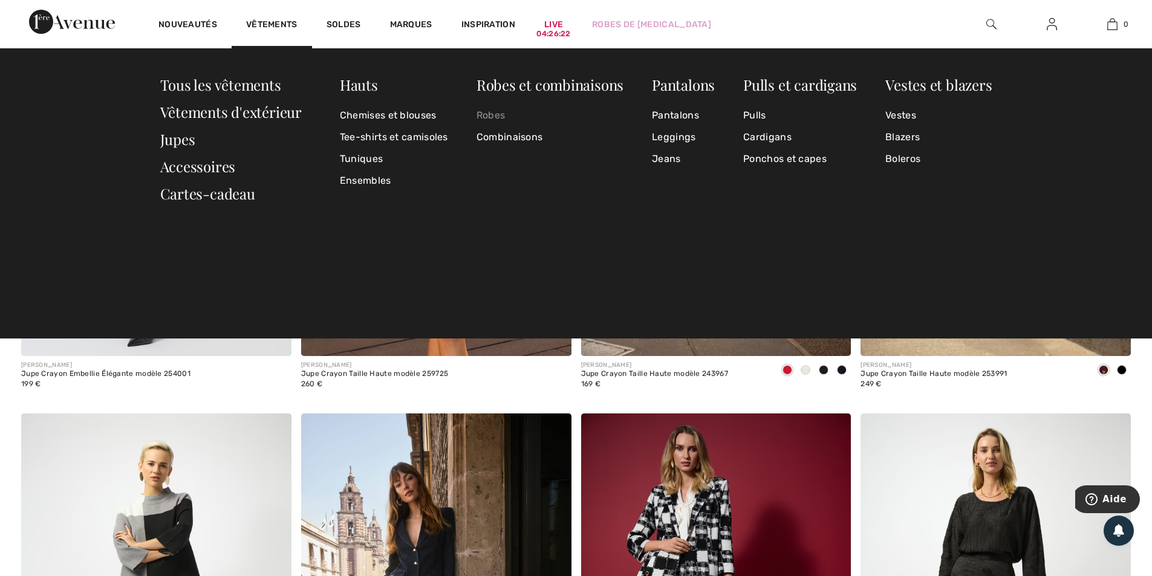
click at [479, 119] on link "Robes" at bounding box center [549, 116] width 147 height 22
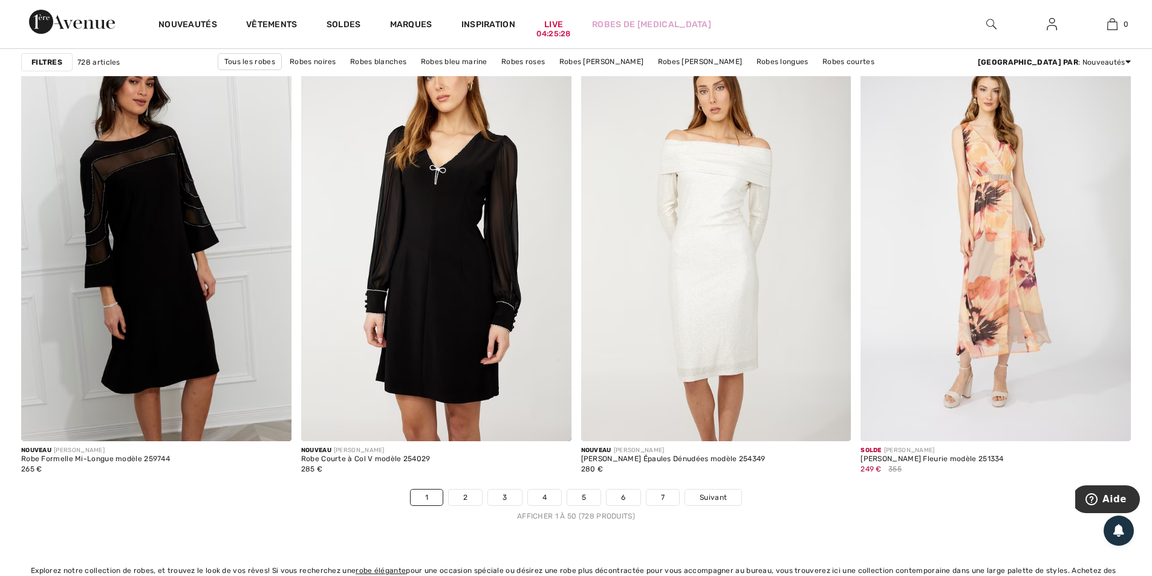
scroll to position [6893, 0]
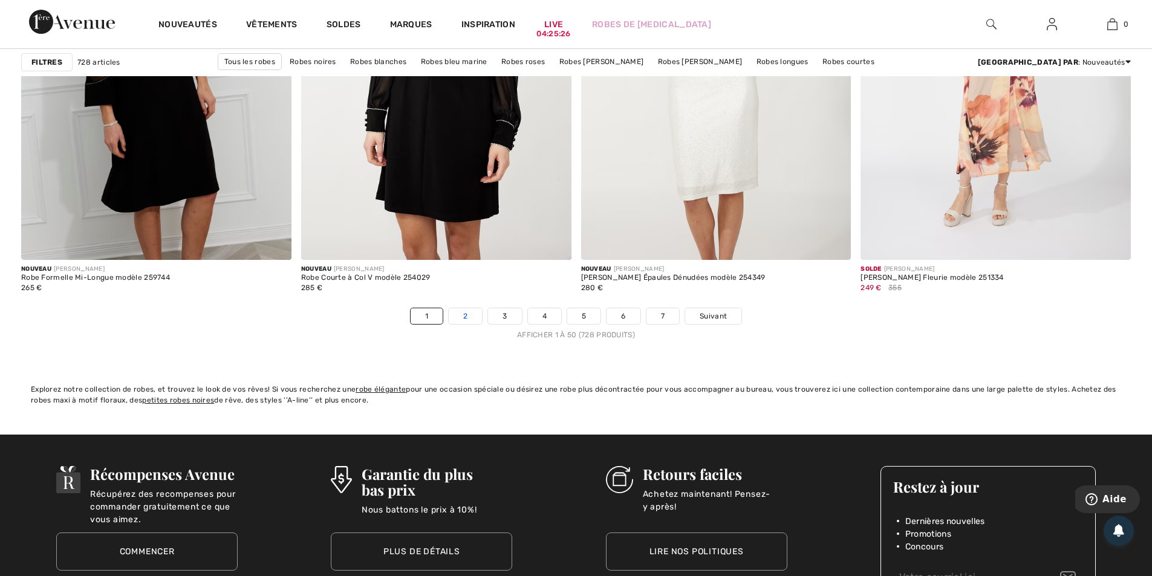
click at [466, 317] on link "2" at bounding box center [465, 316] width 33 height 16
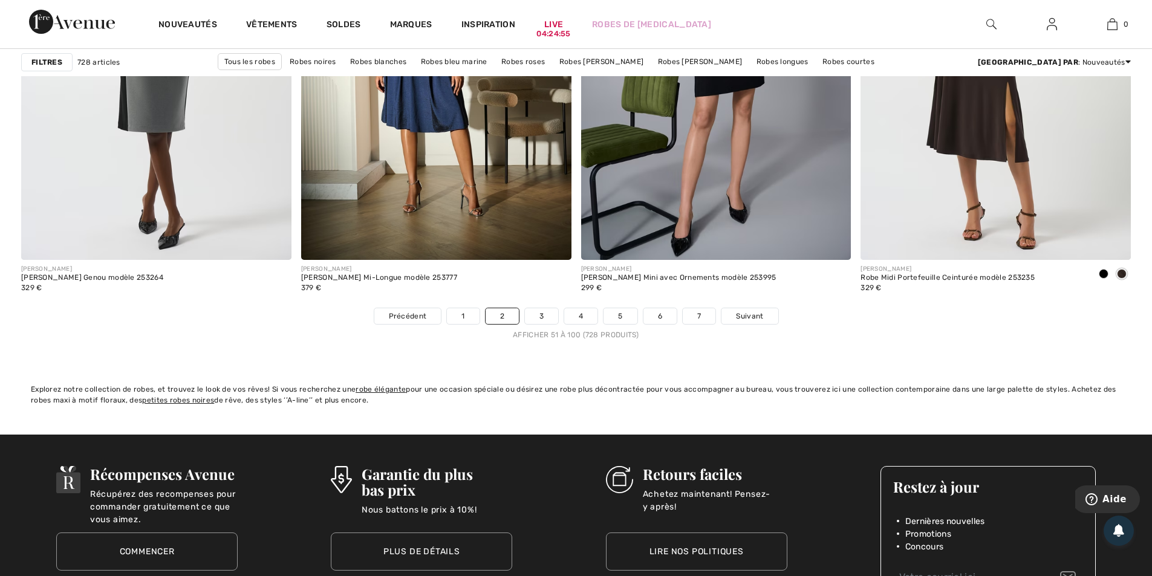
scroll to position [7135, 0]
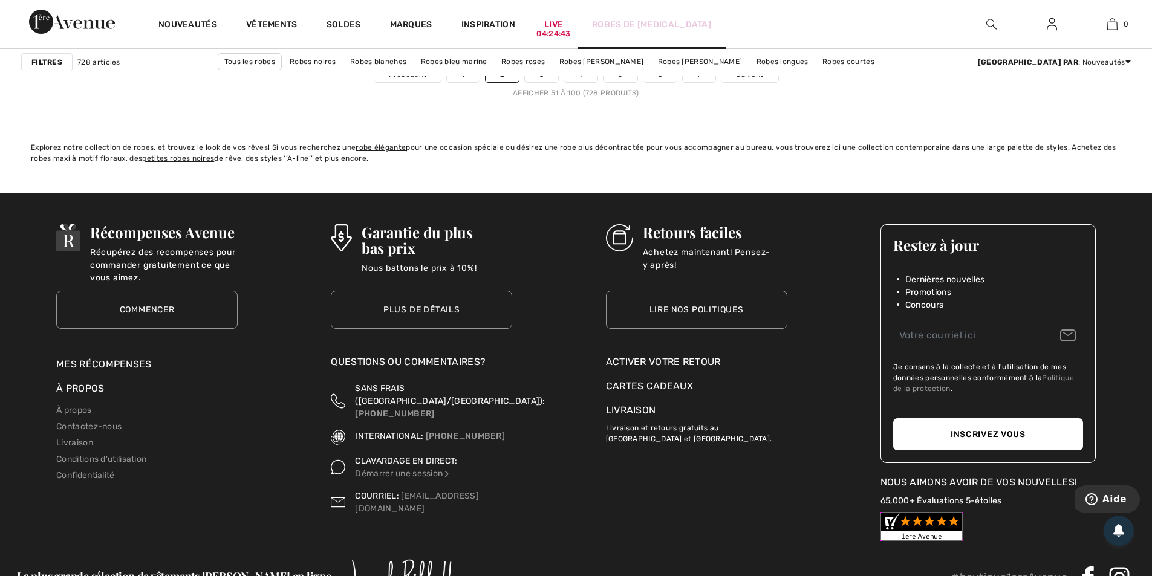
click at [633, 27] on link "Robes de [MEDICAL_DATA]" at bounding box center [651, 24] width 119 height 13
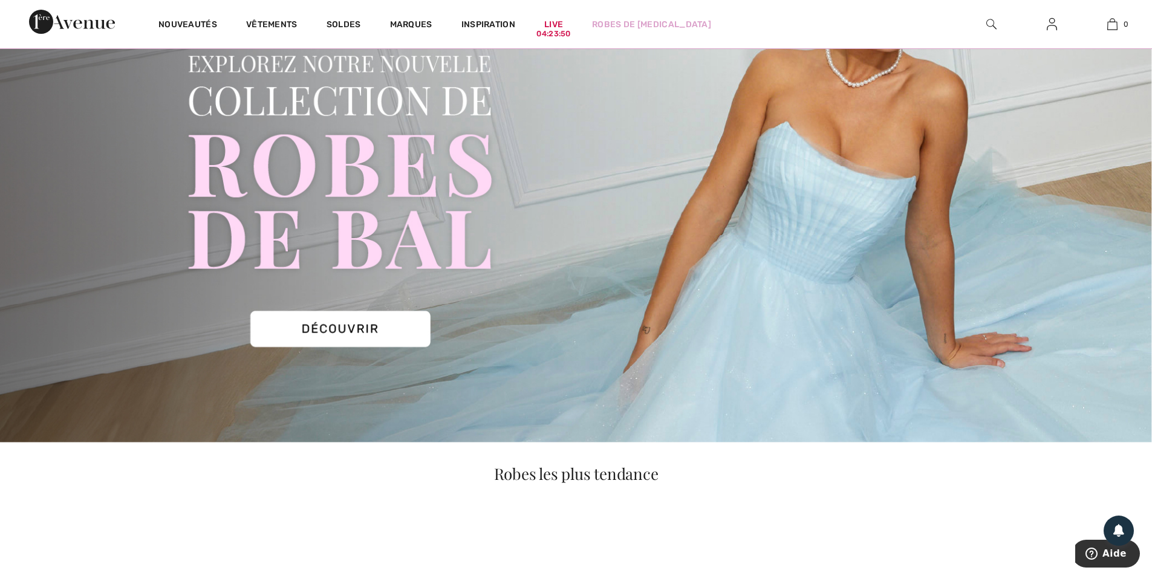
scroll to position [121, 0]
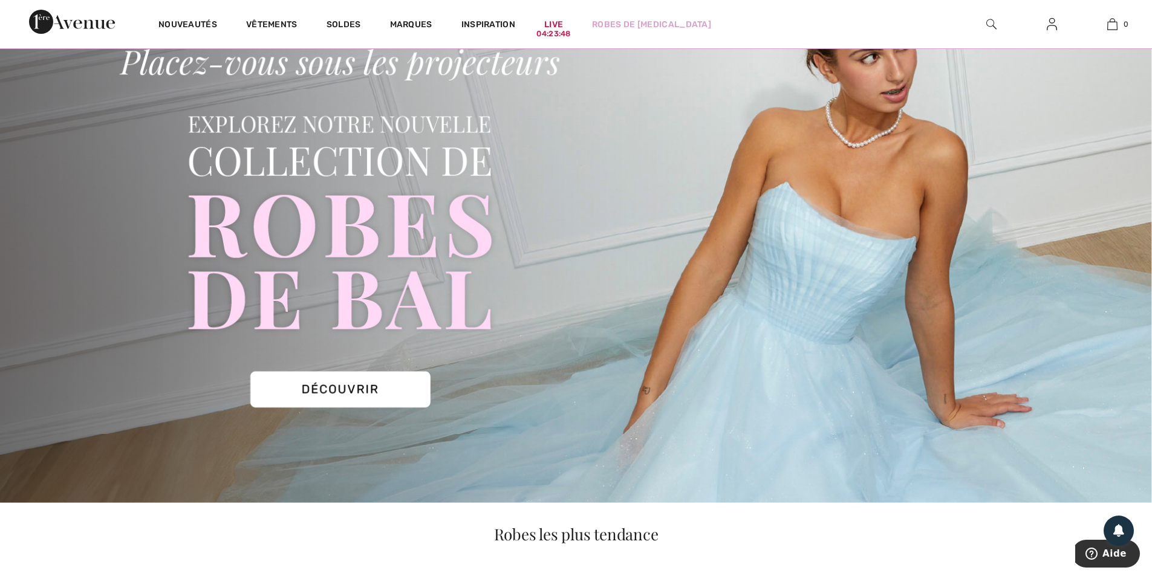
click at [334, 380] on img at bounding box center [576, 227] width 1152 height 552
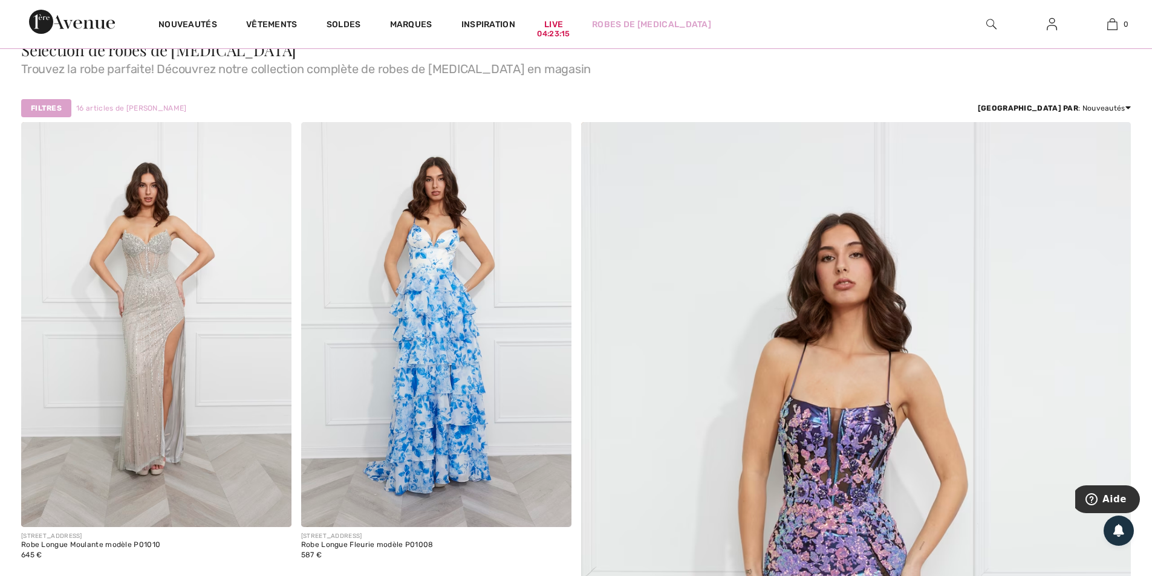
scroll to position [253, 0]
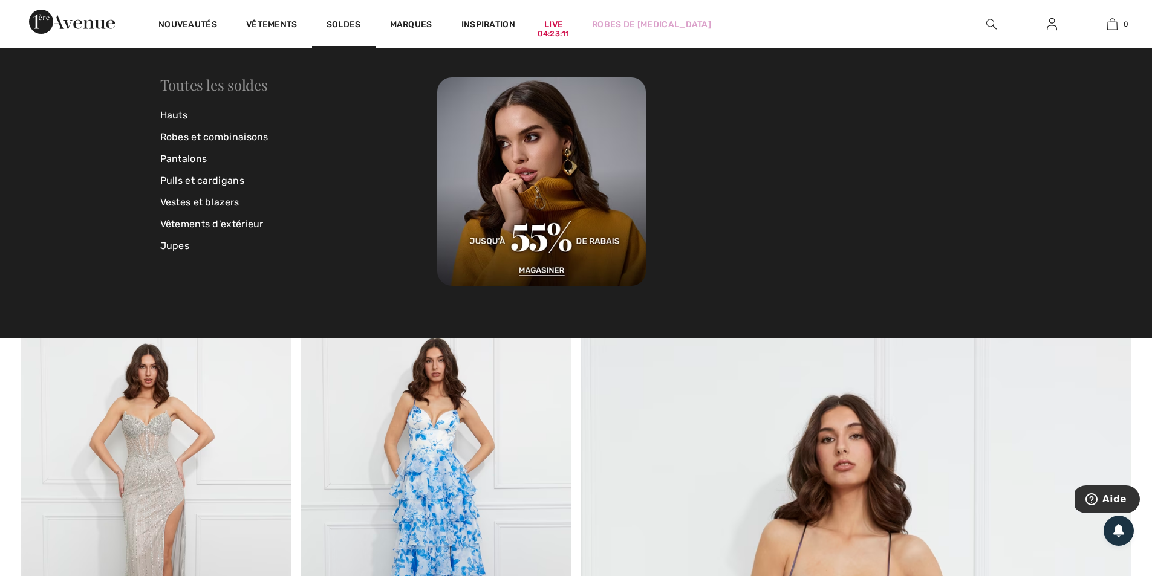
click at [232, 84] on link "Toutes les soldes" at bounding box center [214, 84] width 108 height 19
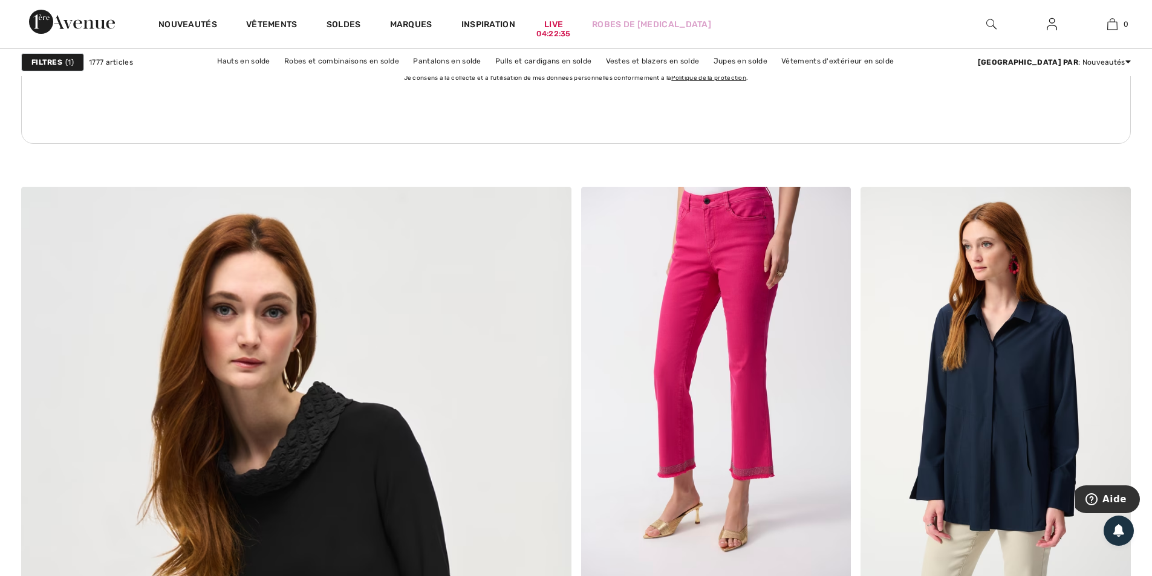
scroll to position [3810, 0]
